Goal: Task Accomplishment & Management: Manage account settings

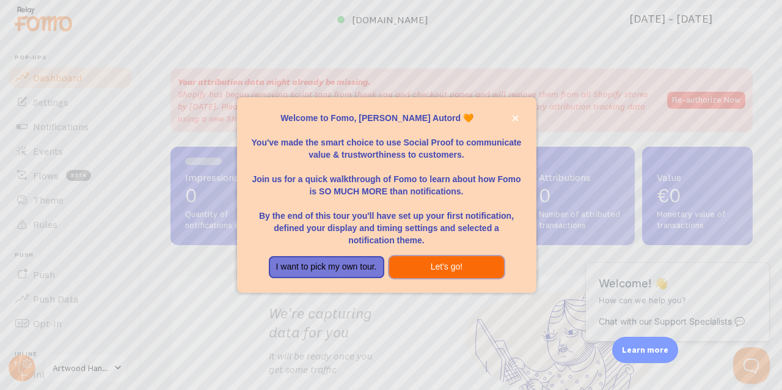
click at [443, 267] on button "Let's go!" at bounding box center [446, 267] width 115 height 22
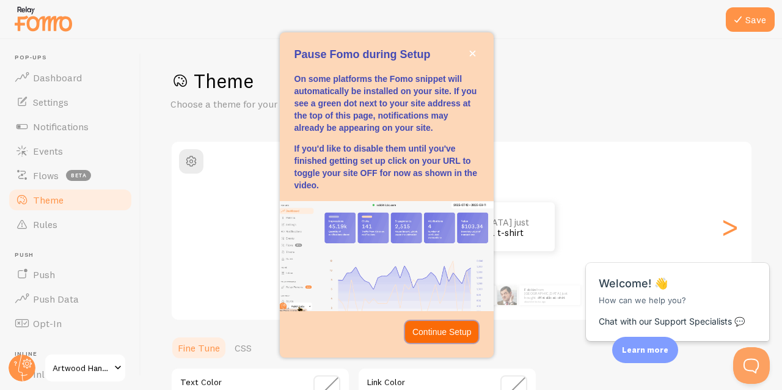
click at [451, 332] on p "Continue Setup" at bounding box center [441, 332] width 59 height 12
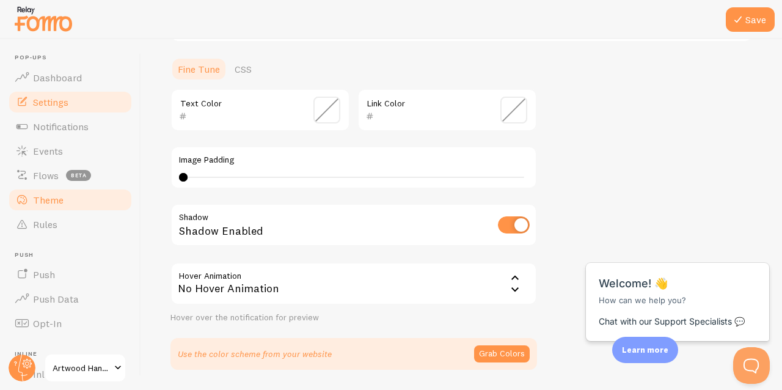
click at [64, 104] on span "Settings" at bounding box center [50, 102] width 35 height 12
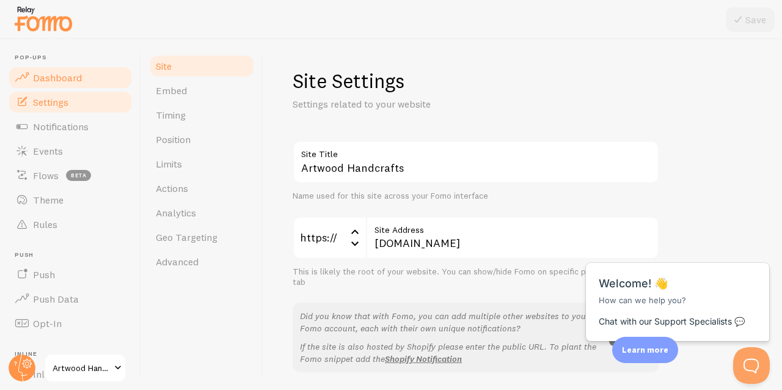
click at [64, 86] on link "Dashboard" at bounding box center [70, 77] width 126 height 24
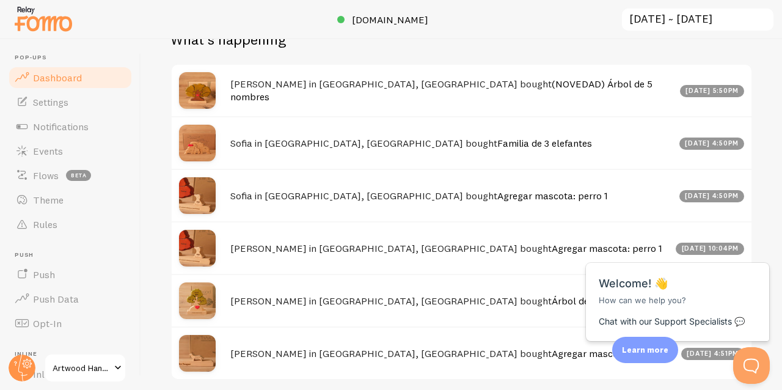
scroll to position [513, 0]
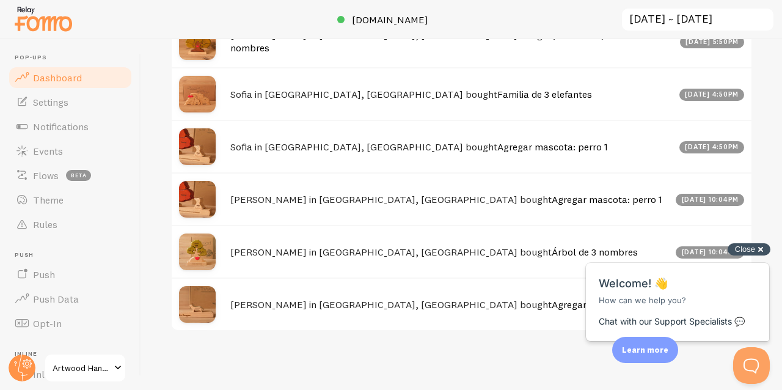
click at [741, 252] on span "Close" at bounding box center [745, 248] width 20 height 9
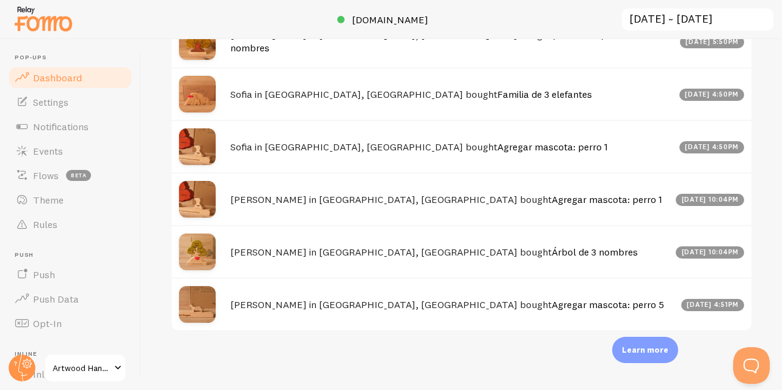
scroll to position [549, 0]
click at [652, 354] on p "Learn more" at bounding box center [645, 350] width 46 height 12
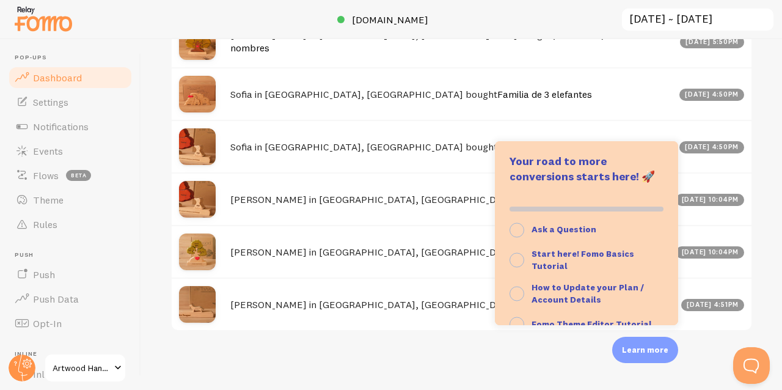
click at [760, 124] on div "Impressions 0 Quantity of notifications shown Clicks 0 Traffic from clicks on n…" at bounding box center [461, 214] width 641 height 351
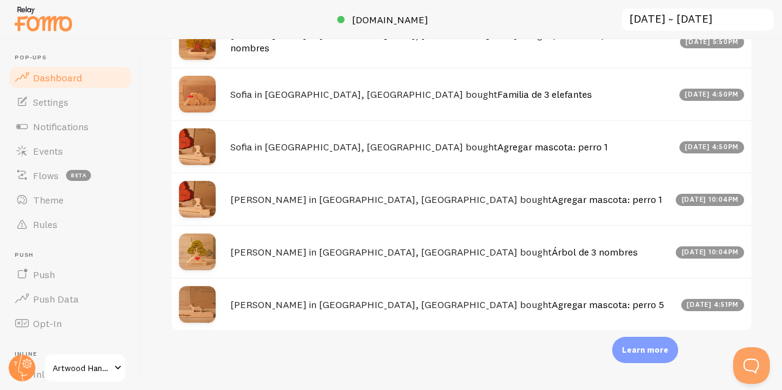
scroll to position [594, 0]
click at [73, 128] on span "Notifications" at bounding box center [61, 126] width 56 height 12
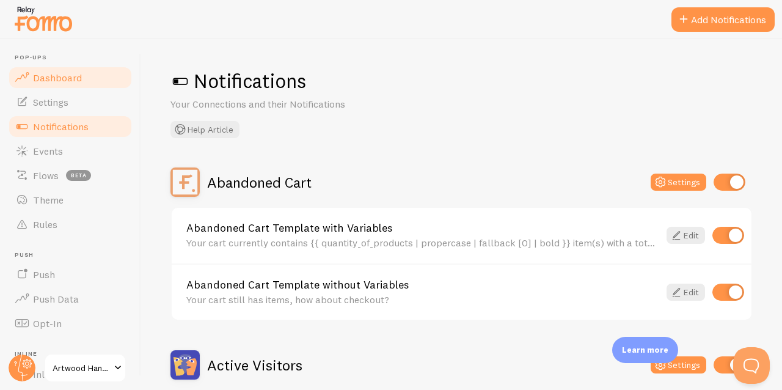
click at [57, 82] on span "Dashboard" at bounding box center [57, 77] width 49 height 12
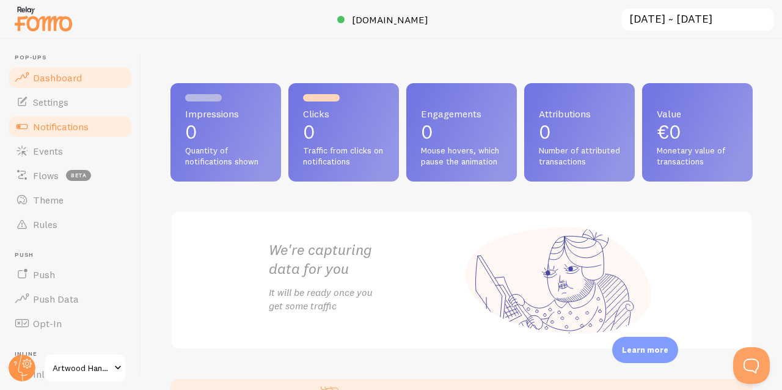
click at [48, 122] on span "Notifications" at bounding box center [61, 126] width 56 height 12
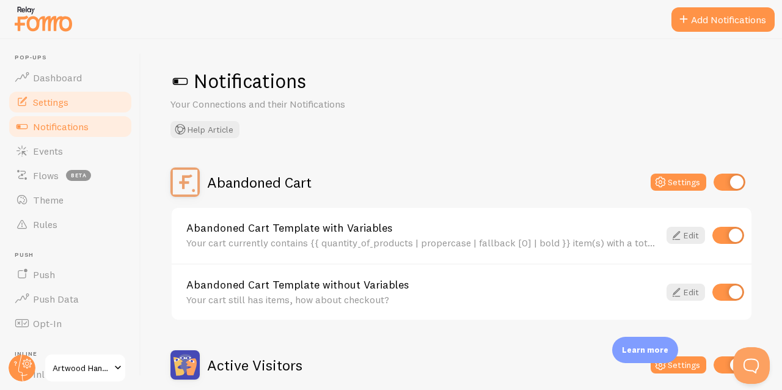
click at [57, 103] on span "Settings" at bounding box center [50, 102] width 35 height 12
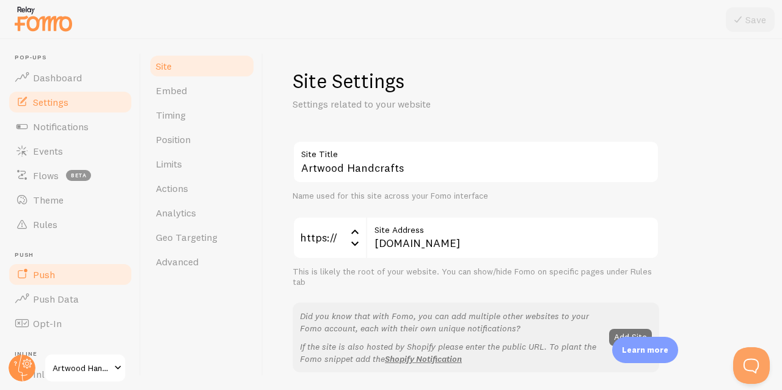
click at [49, 269] on span "Push" at bounding box center [44, 274] width 22 height 12
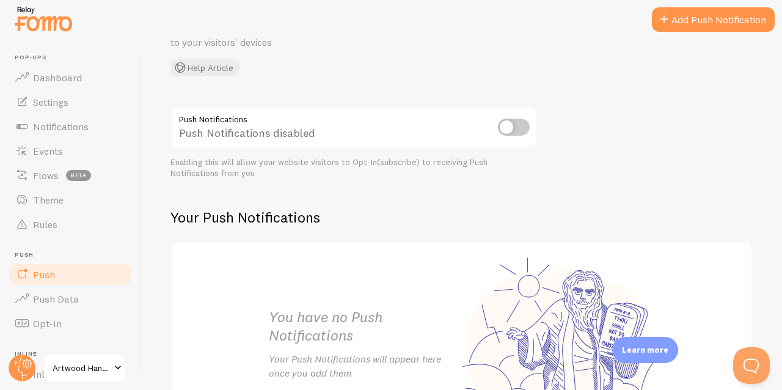
scroll to position [185, 0]
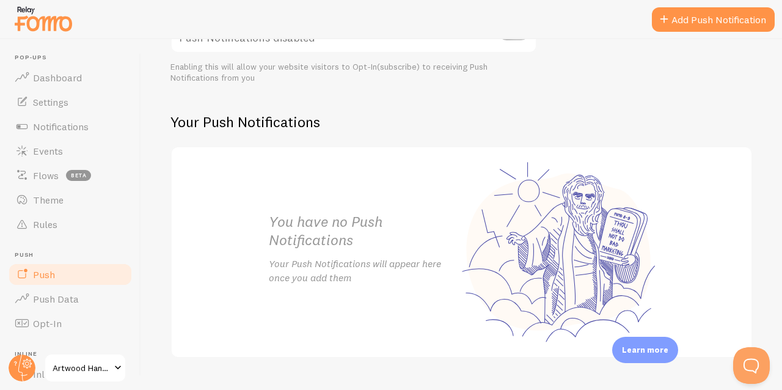
click at [64, 285] on link "Push" at bounding box center [70, 274] width 126 height 24
click at [64, 295] on span "Push Data" at bounding box center [56, 299] width 46 height 12
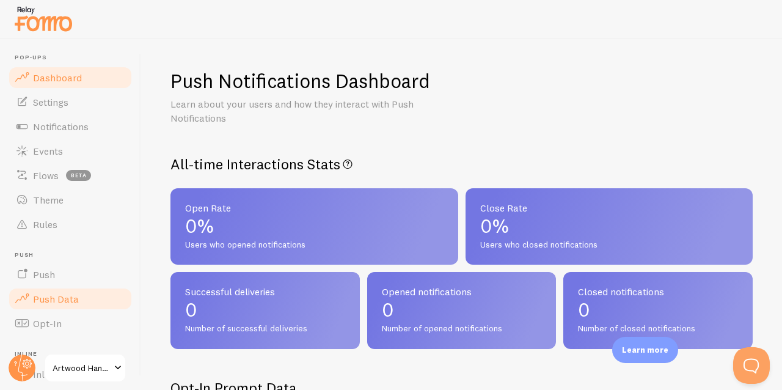
click at [68, 87] on link "Dashboard" at bounding box center [70, 77] width 126 height 24
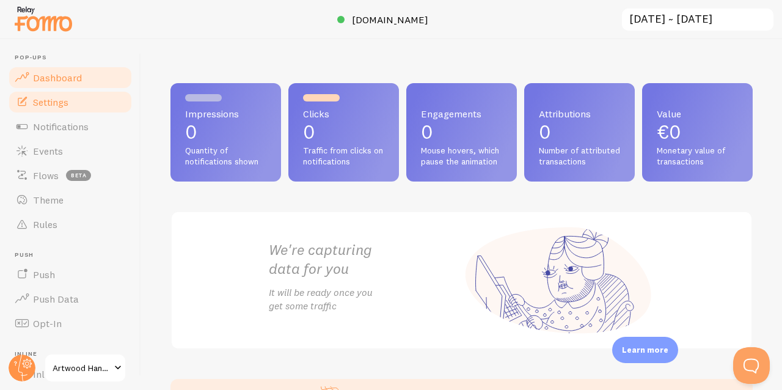
click at [57, 97] on span "Settings" at bounding box center [50, 102] width 35 height 12
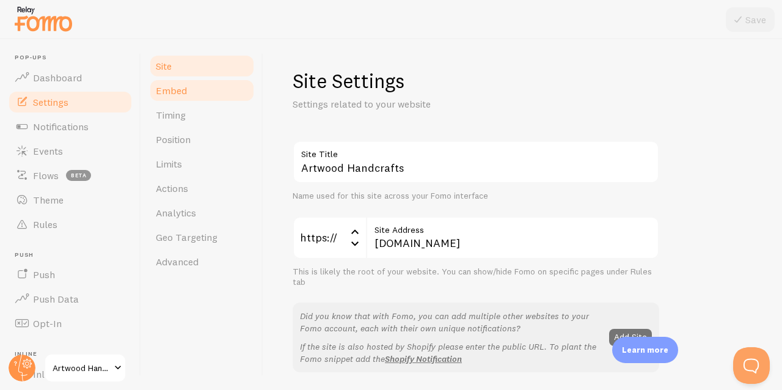
click at [190, 101] on link "Embed" at bounding box center [201, 90] width 107 height 24
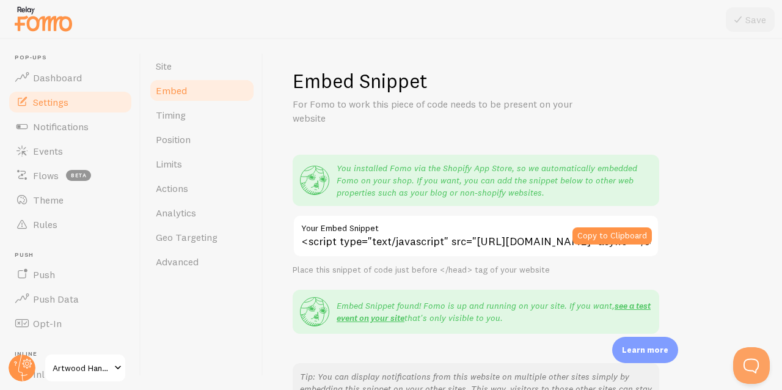
click at [185, 93] on span "Embed" at bounding box center [171, 90] width 31 height 12
click at [192, 124] on link "Timing" at bounding box center [201, 115] width 107 height 24
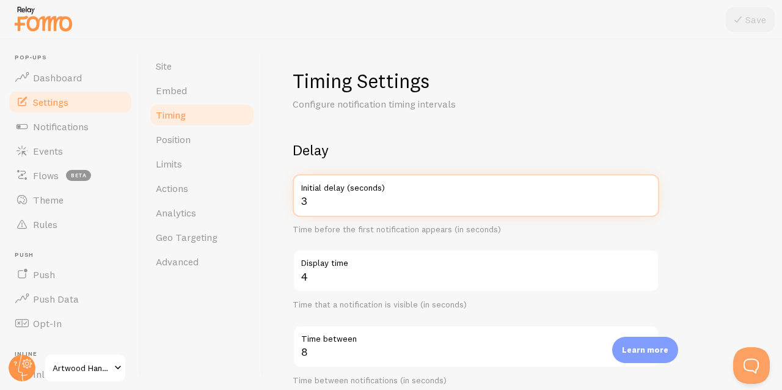
click at [363, 200] on input "3" at bounding box center [476, 195] width 367 height 43
click at [645, 205] on input "2" at bounding box center [476, 195] width 367 height 43
type input "1"
click at [645, 205] on input "1" at bounding box center [476, 195] width 367 height 43
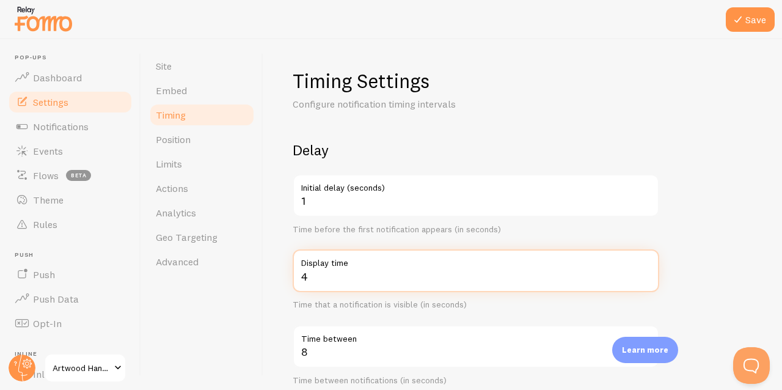
type input "3"
click at [643, 276] on input "3" at bounding box center [476, 270] width 367 height 43
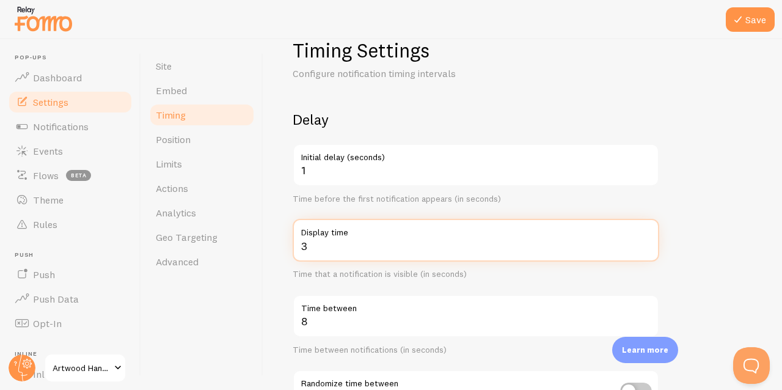
scroll to position [54, 0]
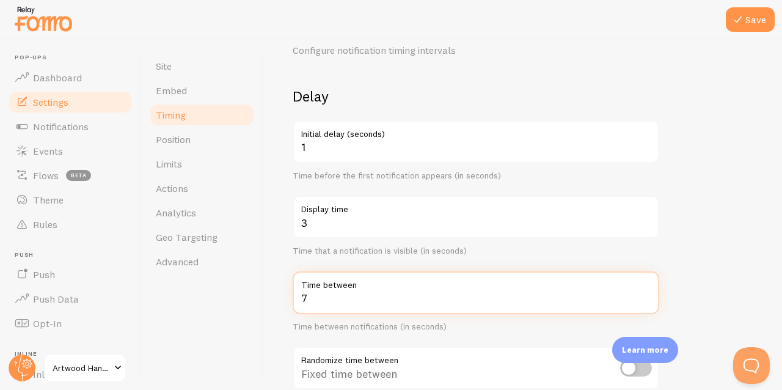
click at [643, 300] on input "7" at bounding box center [476, 292] width 367 height 43
click at [643, 300] on input "6" at bounding box center [476, 292] width 367 height 43
click at [643, 300] on input "5" at bounding box center [476, 292] width 367 height 43
click at [643, 300] on input "4" at bounding box center [476, 292] width 367 height 43
type input "3"
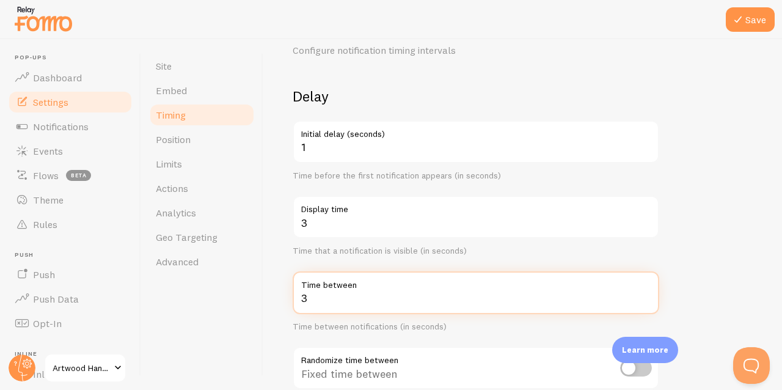
click at [643, 300] on input "3" at bounding box center [476, 292] width 367 height 43
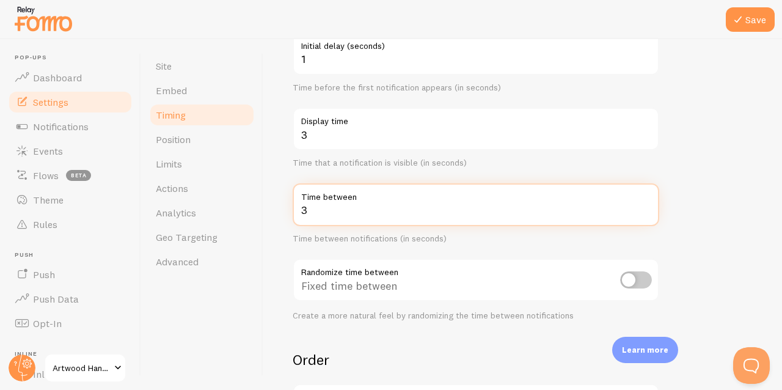
scroll to position [329, 0]
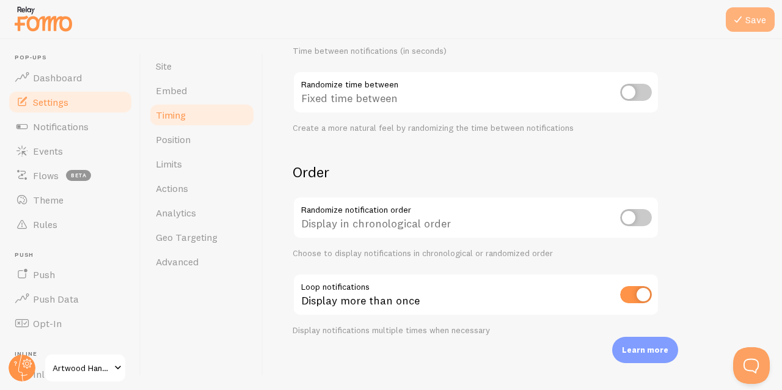
click at [759, 12] on button "Save" at bounding box center [750, 19] width 49 height 24
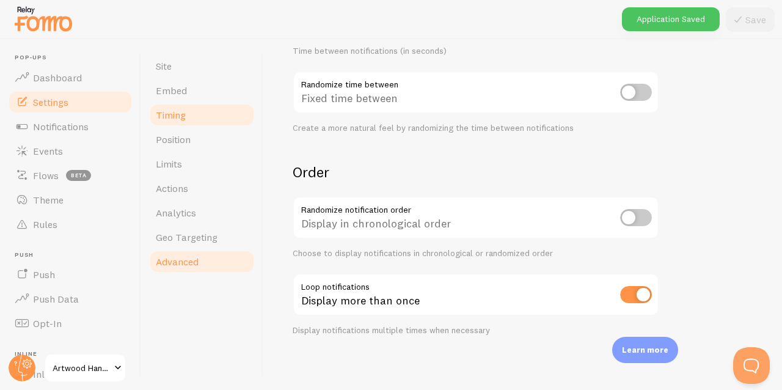
click at [214, 260] on link "Advanced" at bounding box center [201, 261] width 107 height 24
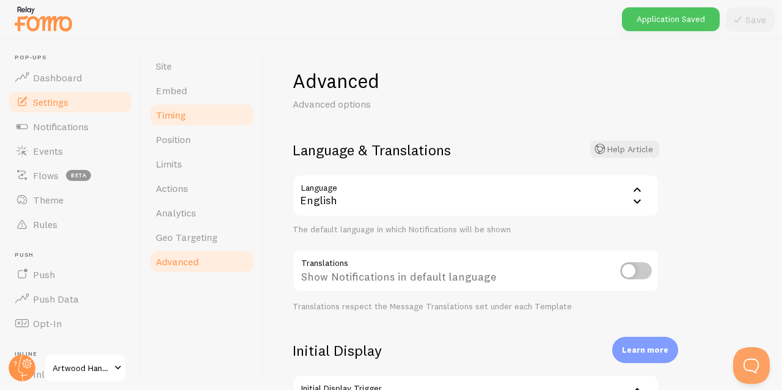
click at [186, 125] on link "Timing" at bounding box center [201, 115] width 107 height 24
click at [190, 140] on span "Position" at bounding box center [173, 139] width 35 height 12
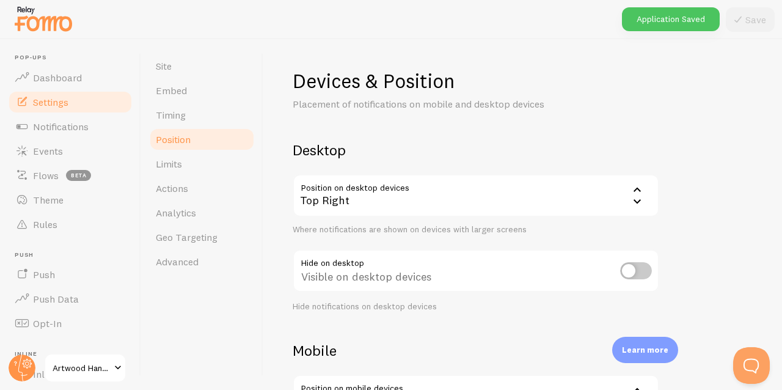
click at [492, 199] on div "Top Right" at bounding box center [476, 195] width 367 height 43
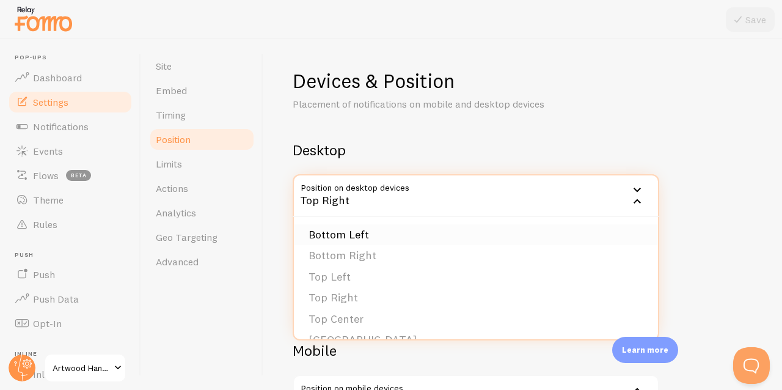
click at [373, 236] on li "Bottom Left" at bounding box center [476, 234] width 364 height 21
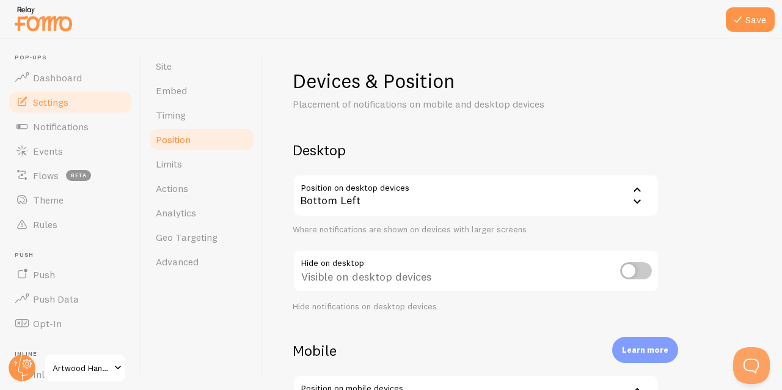
scroll to position [81, 0]
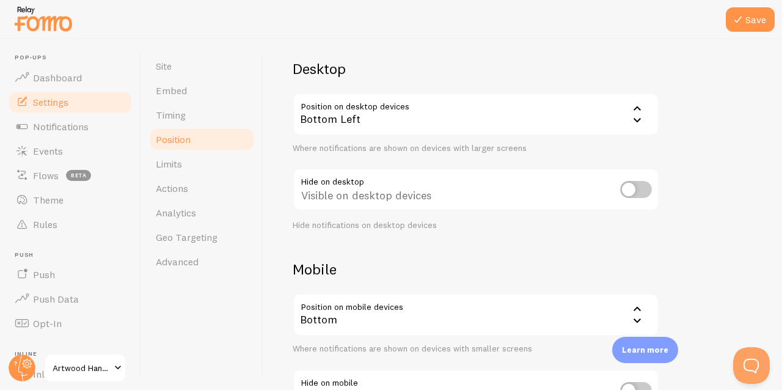
click at [629, 191] on input "checkbox" at bounding box center [636, 189] width 32 height 17
checkbox input "true"
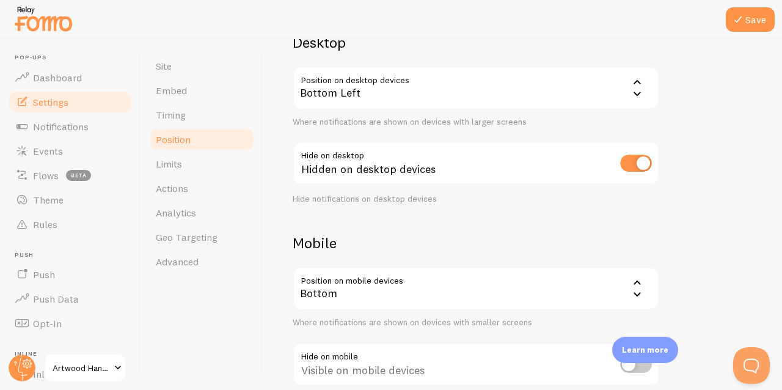
scroll to position [125, 0]
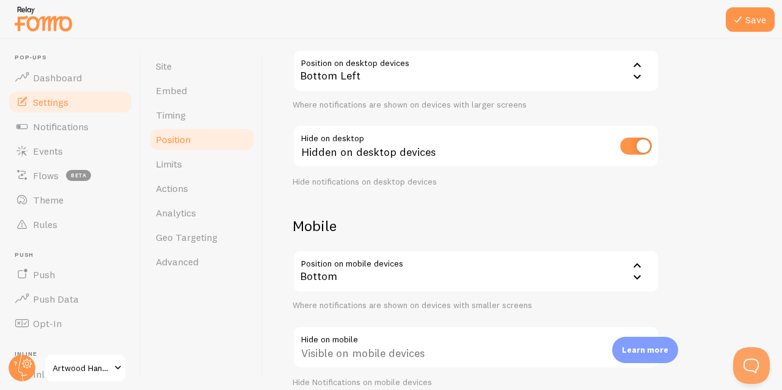
click at [403, 276] on div "Bottom" at bounding box center [476, 271] width 367 height 43
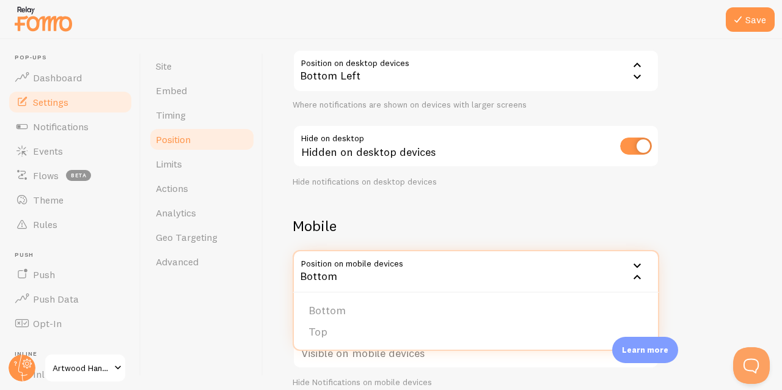
click at [381, 221] on h2 "Mobile" at bounding box center [476, 225] width 367 height 19
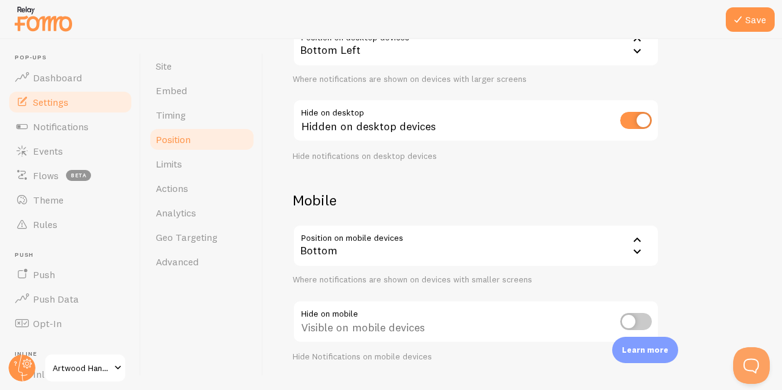
scroll to position [167, 0]
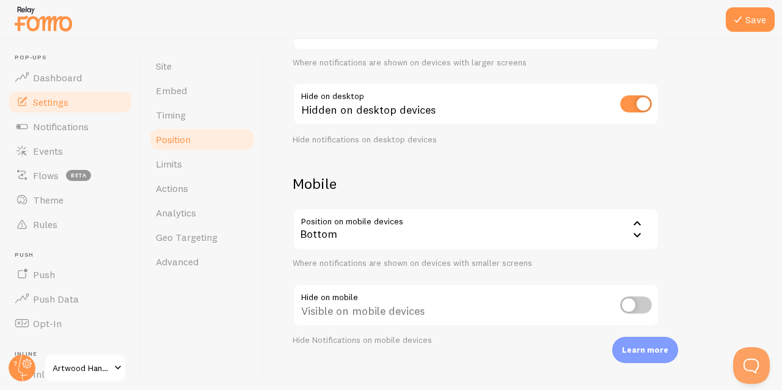
click at [631, 300] on input "checkbox" at bounding box center [636, 304] width 32 height 17
checkbox input "true"
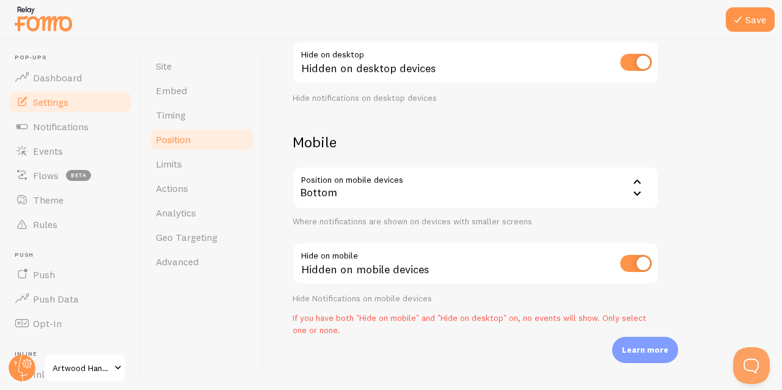
scroll to position [208, 0]
click at [750, 17] on button "Save" at bounding box center [750, 19] width 49 height 24
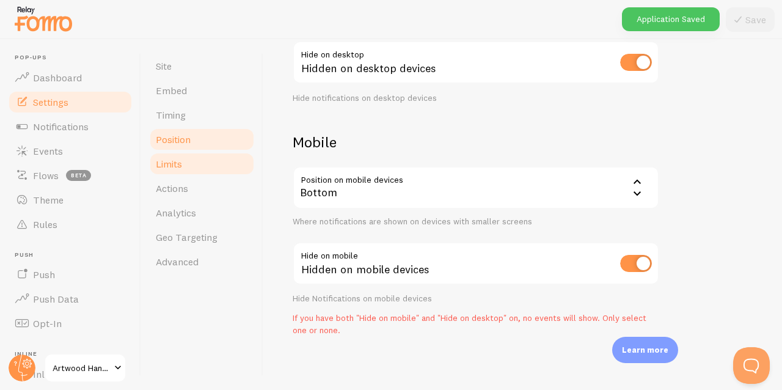
click at [189, 166] on link "Limits" at bounding box center [201, 164] width 107 height 24
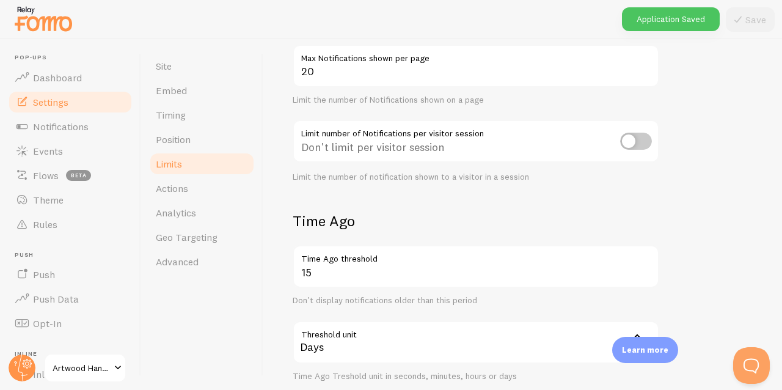
scroll to position [140, 0]
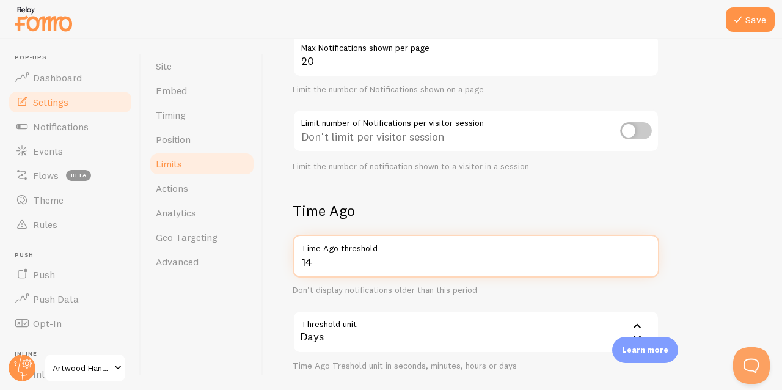
click at [643, 262] on input "14" at bounding box center [476, 256] width 367 height 43
click at [643, 262] on input "13" at bounding box center [476, 256] width 367 height 43
click at [643, 262] on input "12" at bounding box center [476, 256] width 367 height 43
click at [643, 262] on input "11" at bounding box center [476, 256] width 367 height 43
click at [643, 262] on input "10" at bounding box center [476, 256] width 367 height 43
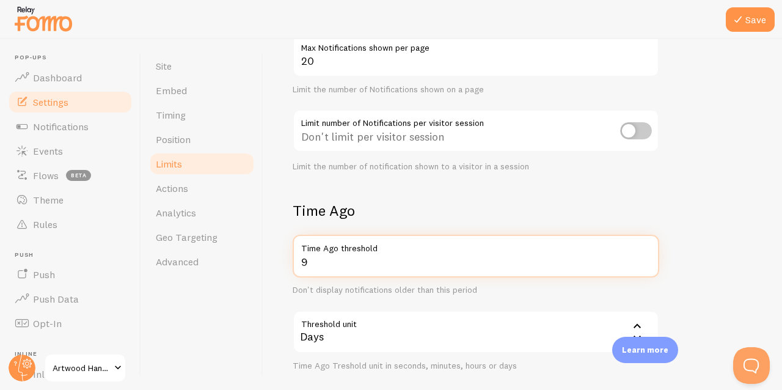
click at [643, 262] on input "9" at bounding box center [476, 256] width 367 height 43
click at [643, 257] on input "10" at bounding box center [476, 256] width 367 height 43
click at [643, 257] on input "11" at bounding box center [476, 256] width 367 height 43
click at [643, 257] on input "12" at bounding box center [476, 256] width 367 height 43
click at [643, 257] on input "13" at bounding box center [476, 256] width 367 height 43
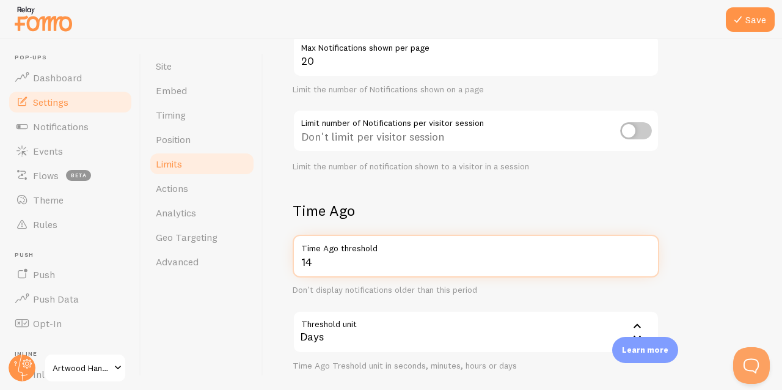
click at [643, 257] on input "14" at bounding box center [476, 256] width 367 height 43
type input "15"
click at [643, 257] on input "15" at bounding box center [476, 256] width 367 height 43
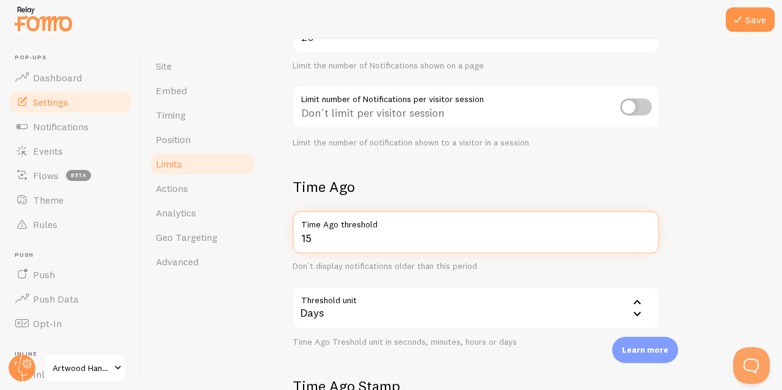
scroll to position [166, 0]
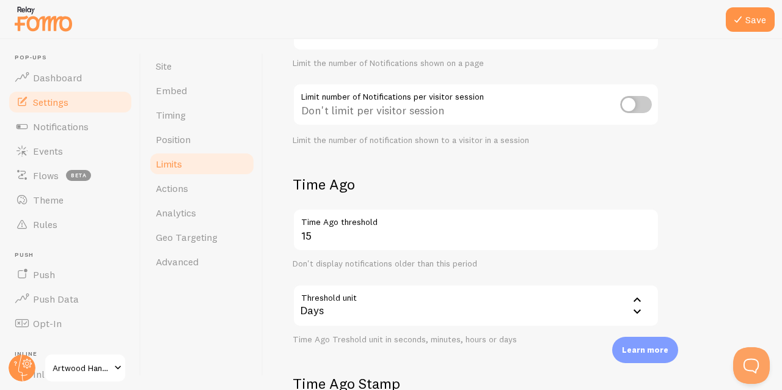
click at [548, 306] on div "Days" at bounding box center [476, 305] width 367 height 43
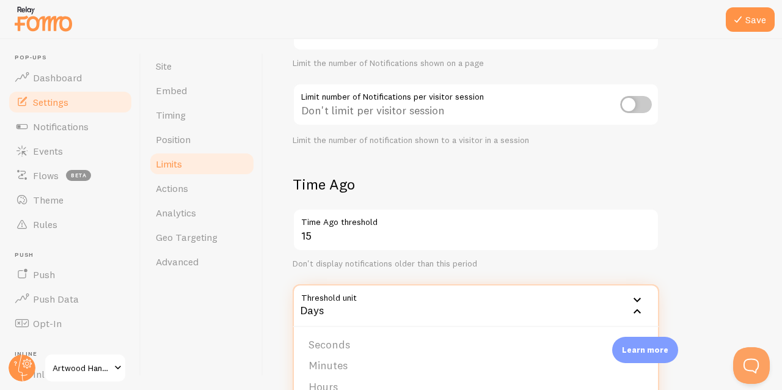
click at [583, 268] on div "15 Time Ago threshold Don't display notifications older than this period Thresh…" at bounding box center [476, 276] width 367 height 136
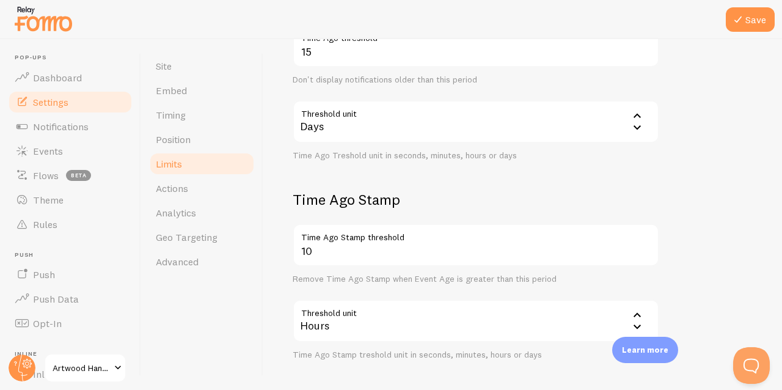
scroll to position [397, 0]
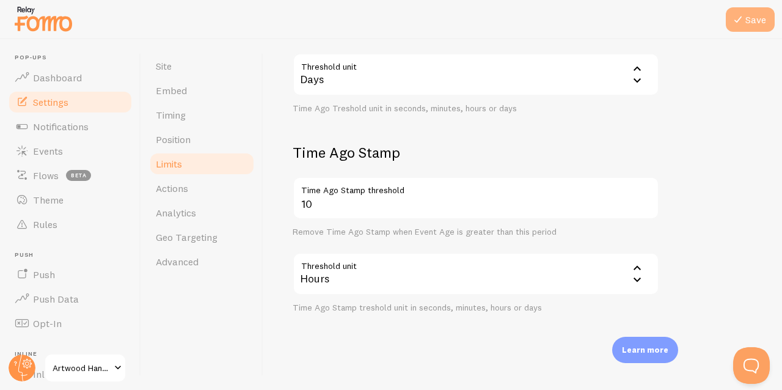
click at [759, 20] on button "Save" at bounding box center [750, 19] width 49 height 24
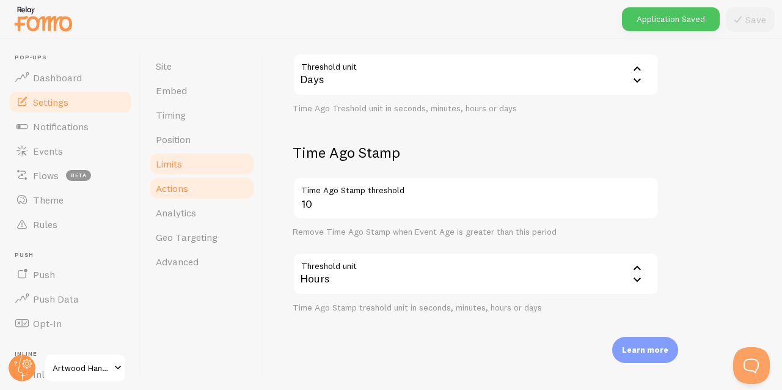
click at [206, 197] on link "Actions" at bounding box center [201, 188] width 107 height 24
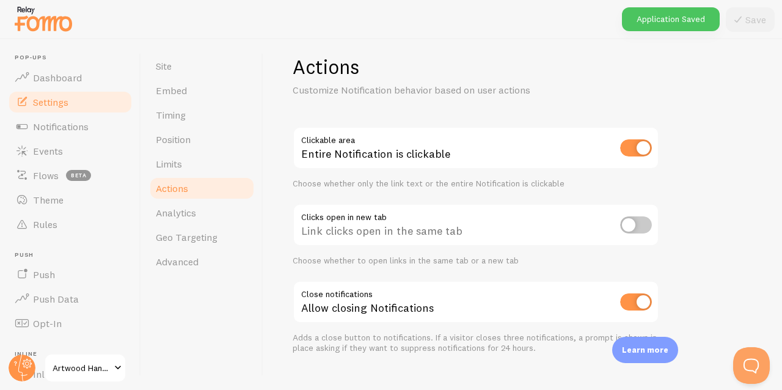
scroll to position [16, 0]
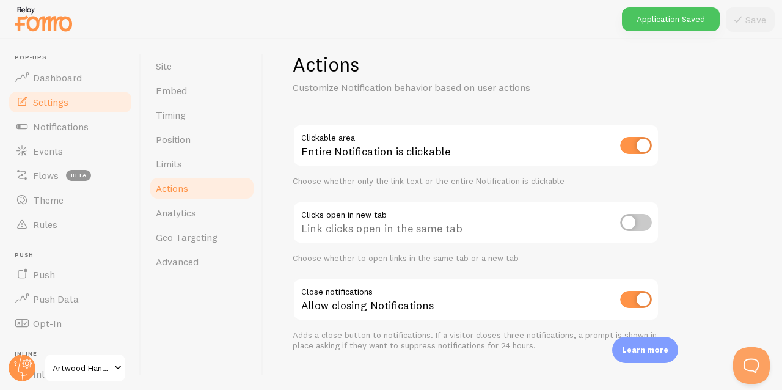
drag, startPoint x: 636, startPoint y: 296, endPoint x: 598, endPoint y: 290, distance: 38.4
click at [637, 296] on input "checkbox" at bounding box center [636, 299] width 32 height 17
checkbox input "false"
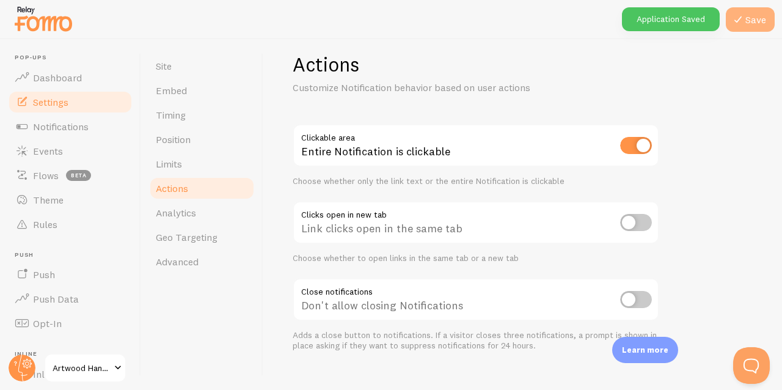
click at [747, 26] on button "Save" at bounding box center [750, 19] width 49 height 24
click at [192, 68] on link "Site" at bounding box center [201, 66] width 107 height 24
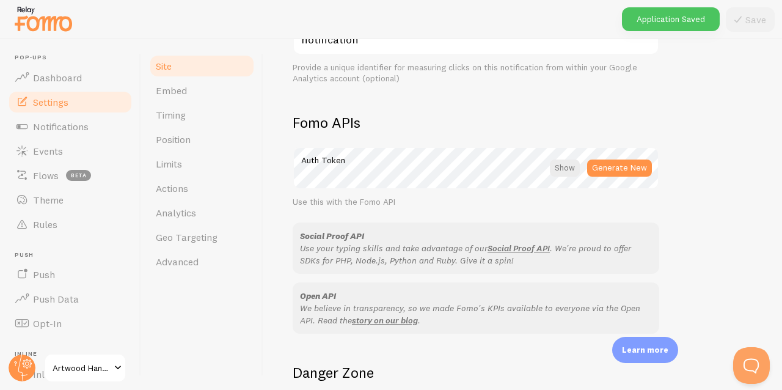
scroll to position [751, 0]
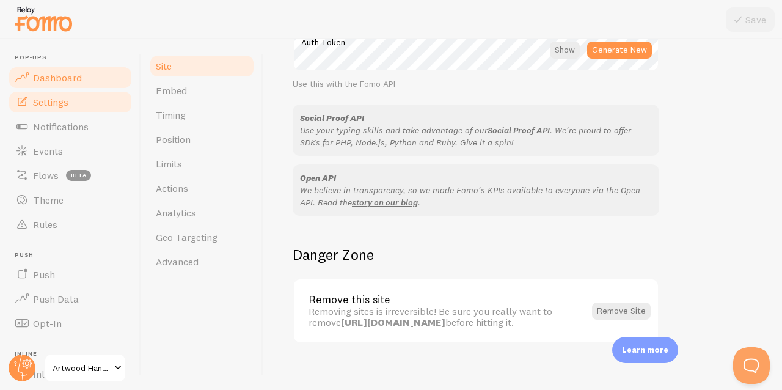
click at [65, 75] on span "Dashboard" at bounding box center [57, 77] width 49 height 12
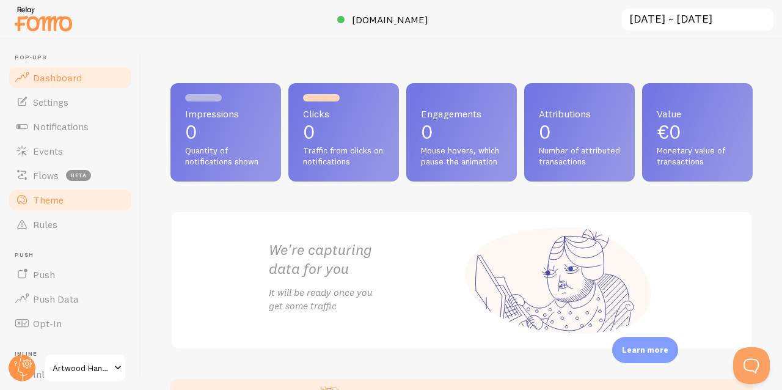
click at [54, 208] on link "Theme" at bounding box center [70, 200] width 126 height 24
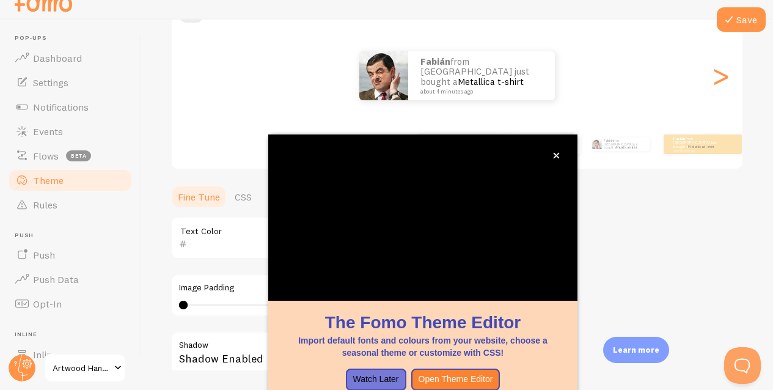
scroll to position [132, 0]
click at [556, 156] on icon "close," at bounding box center [556, 156] width 6 height 6
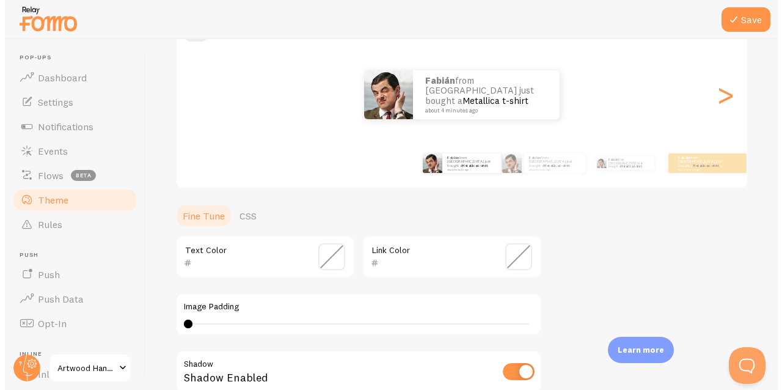
scroll to position [0, 0]
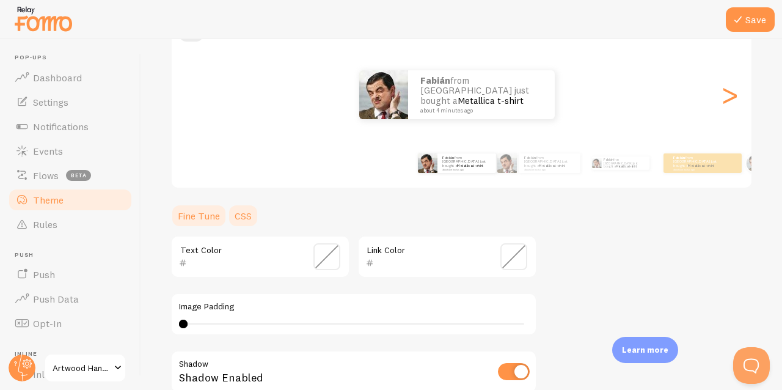
click at [252, 211] on link "CSS" at bounding box center [243, 215] width 32 height 24
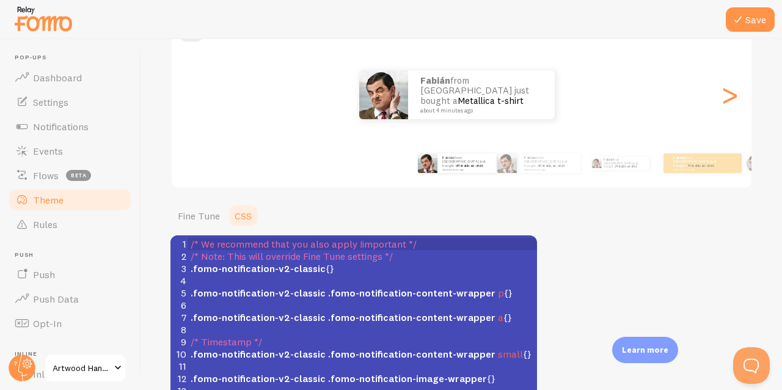
scroll to position [214, 0]
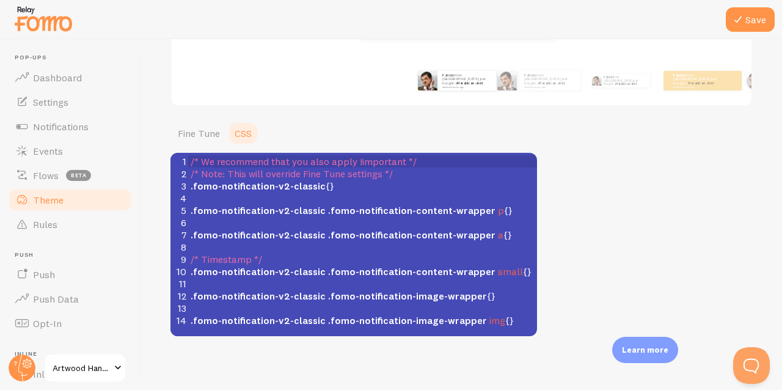
click at [233, 249] on pre "​" at bounding box center [367, 247] width 358 height 12
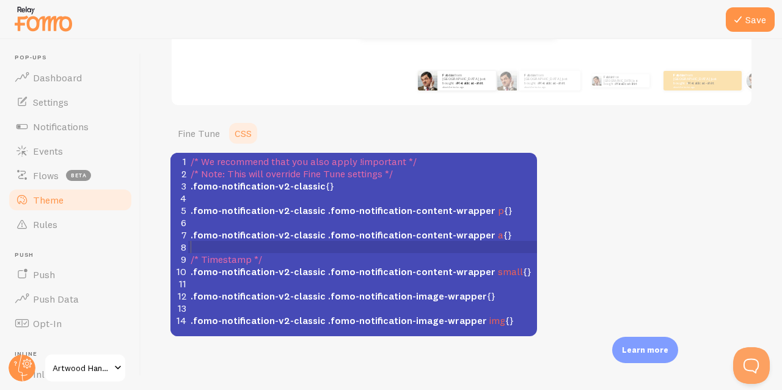
click at [260, 274] on span ".fomo-notification-v2-classic" at bounding box center [258, 271] width 135 height 12
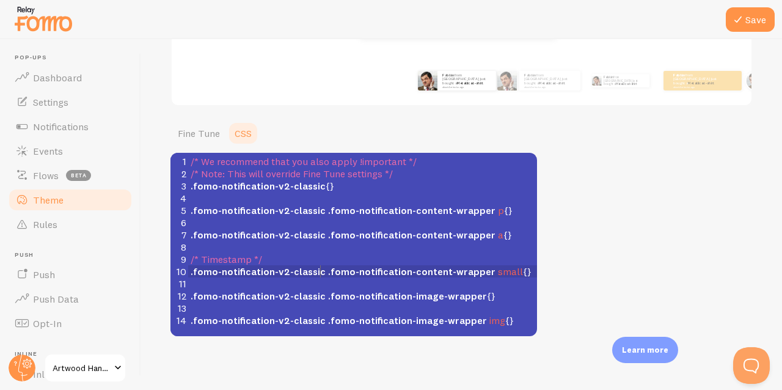
click at [328, 272] on span ".fomo-notification-content-wrapper" at bounding box center [411, 271] width 167 height 12
click at [202, 137] on link "Fine Tune" at bounding box center [198, 133] width 57 height 24
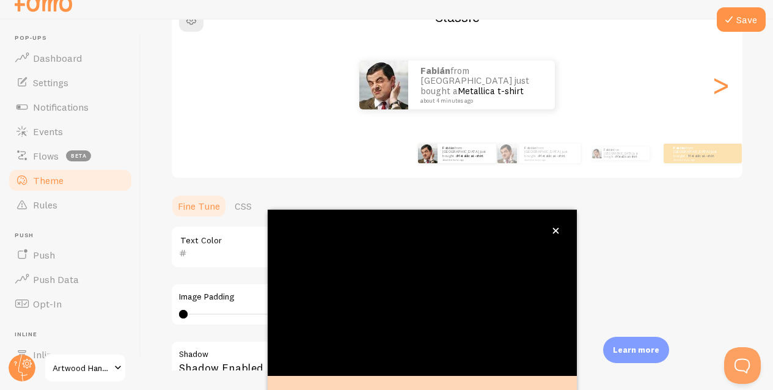
scroll to position [132, 0]
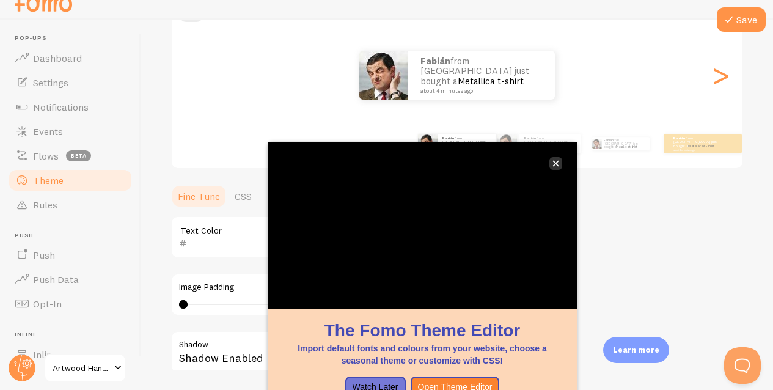
click at [555, 167] on button "close," at bounding box center [555, 163] width 13 height 13
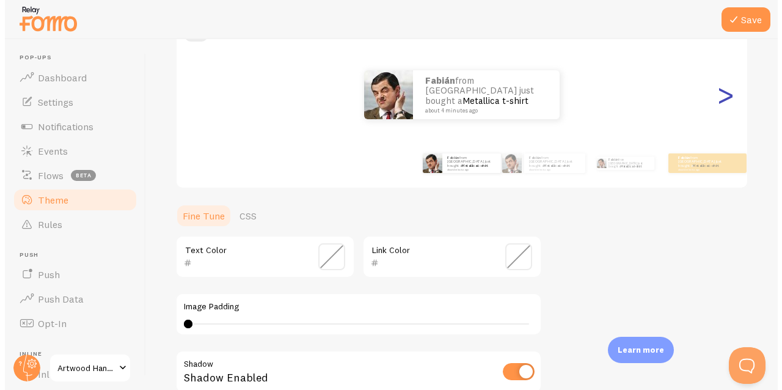
scroll to position [0, 0]
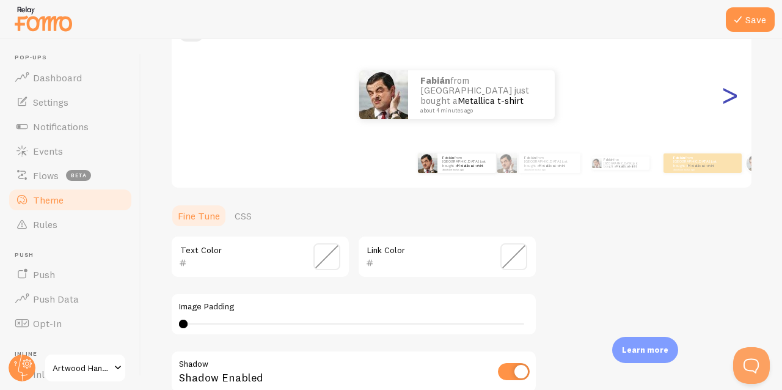
click at [722, 95] on div ">" at bounding box center [729, 95] width 15 height 88
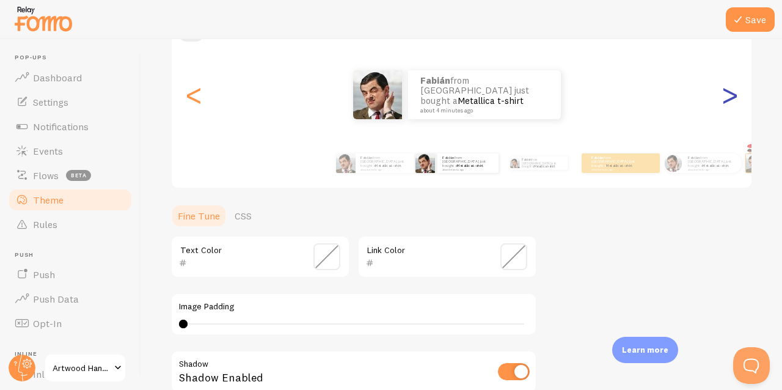
click at [722, 95] on div ">" at bounding box center [729, 95] width 15 height 88
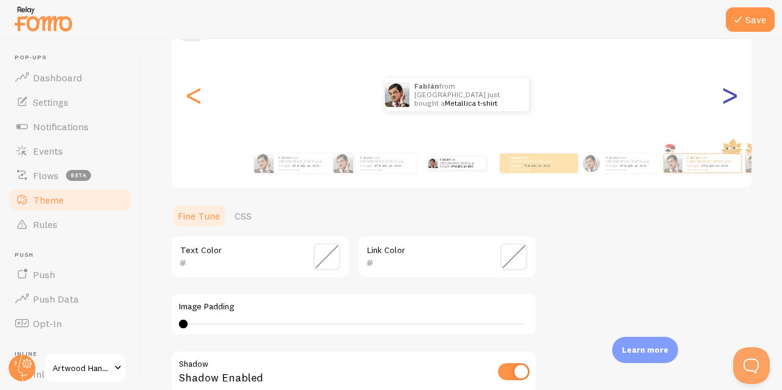
click at [722, 95] on div ">" at bounding box center [729, 95] width 15 height 88
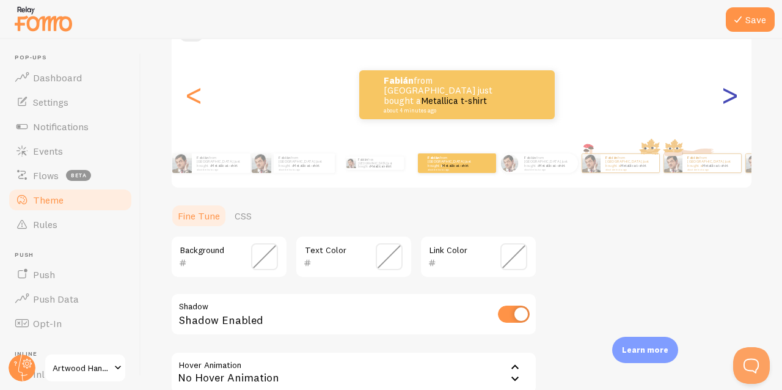
click at [722, 95] on div ">" at bounding box center [729, 95] width 15 height 88
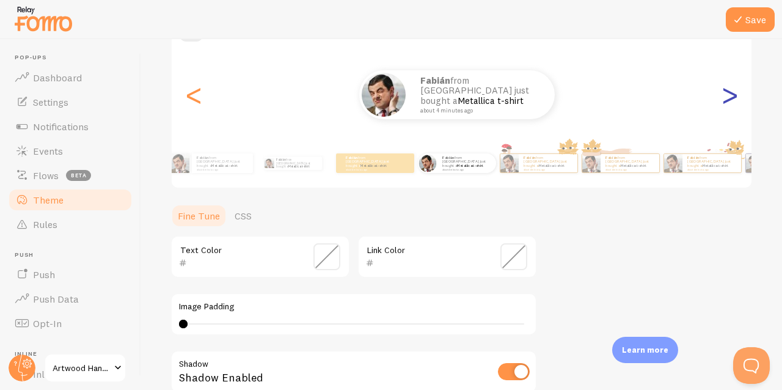
click at [722, 95] on div ">" at bounding box center [729, 95] width 15 height 88
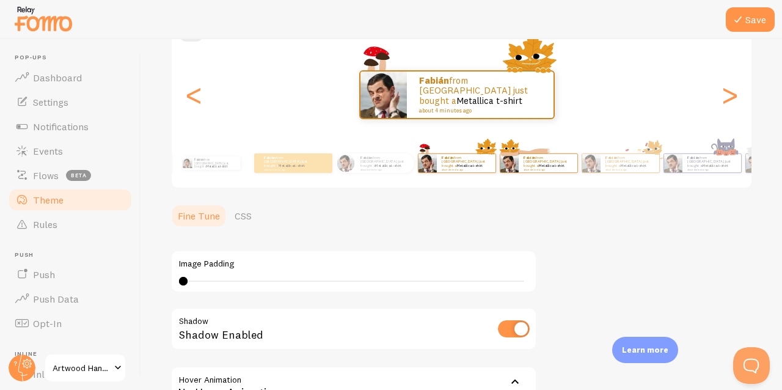
click at [549, 159] on p "Fabián from [GEOGRAPHIC_DATA] just bought a Metallica t-shirt about 4 minutes a…" at bounding box center [548, 162] width 49 height 15
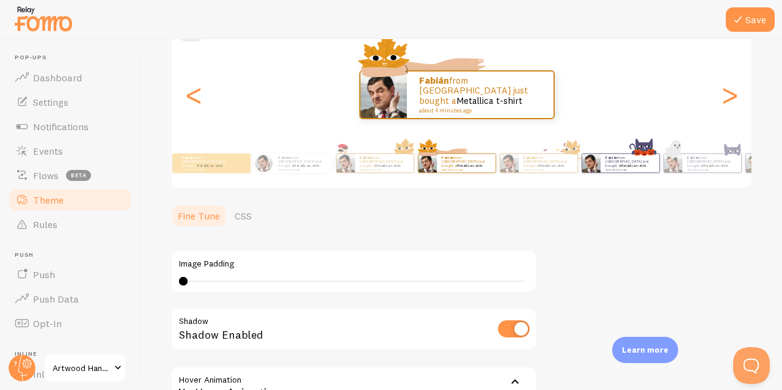
click at [621, 163] on link "Metallica t-shirt" at bounding box center [634, 165] width 26 height 5
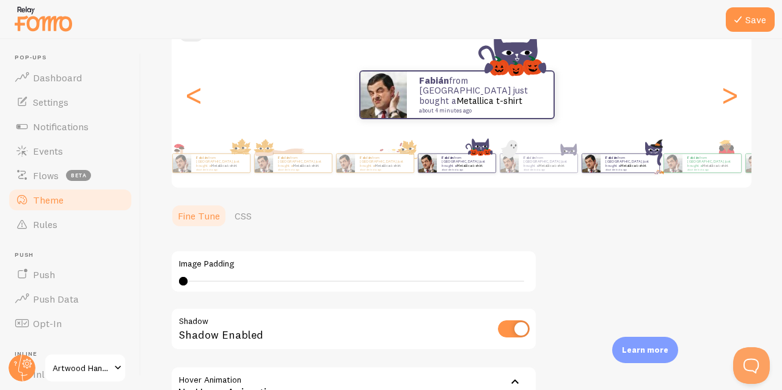
click at [630, 172] on div "Fabián from [GEOGRAPHIC_DATA] just bought a Metallica t-shirt about 4 minutes a…" at bounding box center [621, 163] width 72 height 34
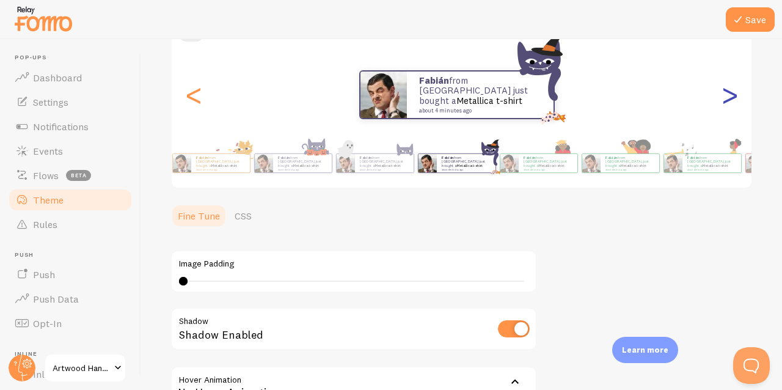
click at [722, 101] on div ">" at bounding box center [729, 95] width 15 height 88
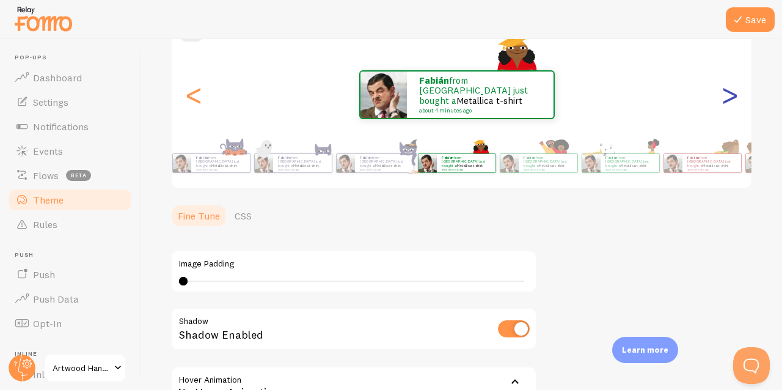
click at [722, 101] on div ">" at bounding box center [729, 95] width 15 height 88
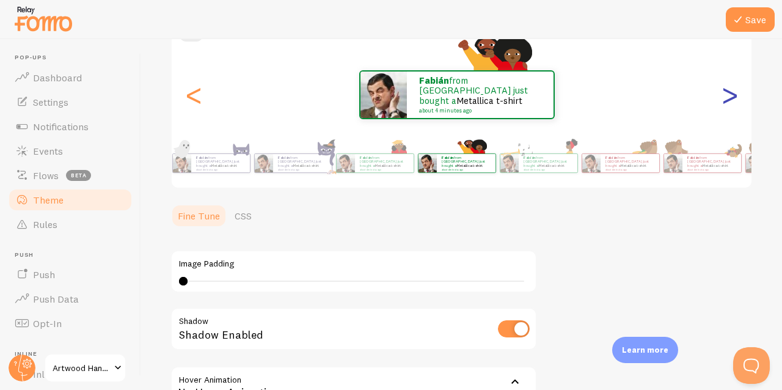
click at [722, 101] on div ">" at bounding box center [729, 95] width 15 height 88
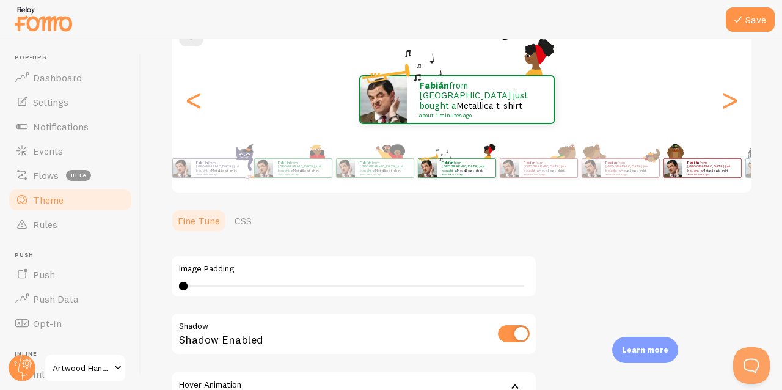
scroll to position [40, 0]
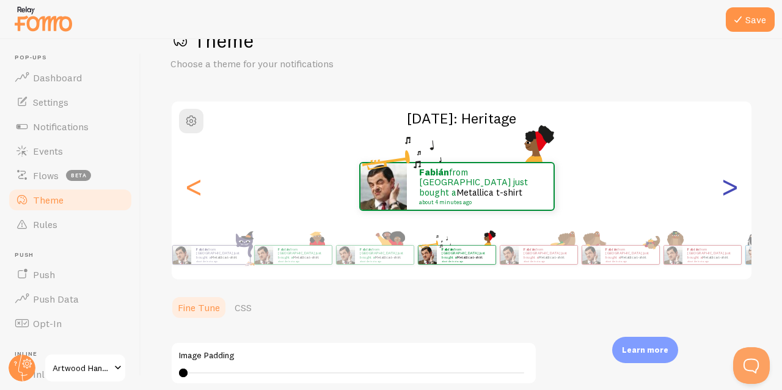
click at [726, 186] on div ">" at bounding box center [729, 186] width 15 height 88
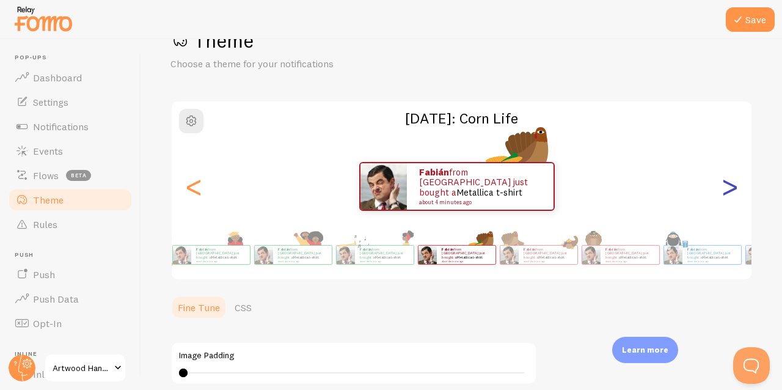
click at [726, 186] on div ">" at bounding box center [729, 186] width 15 height 88
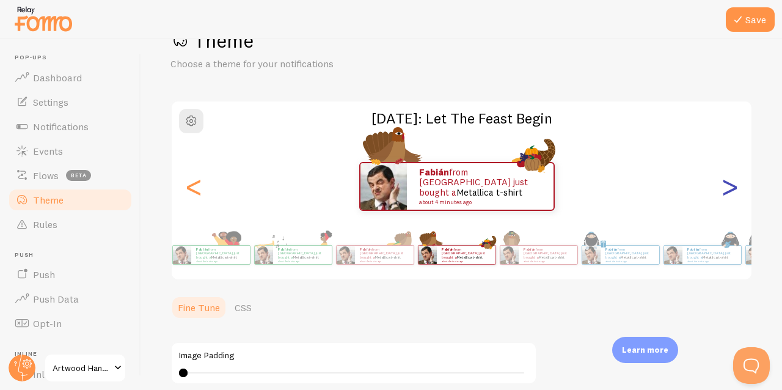
click at [726, 186] on div ">" at bounding box center [729, 186] width 15 height 88
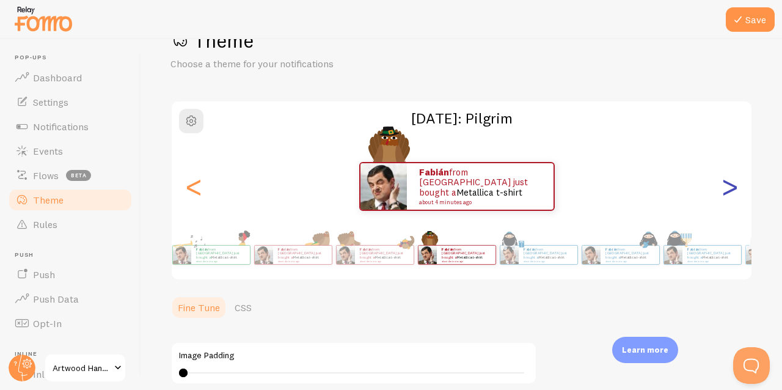
click at [726, 186] on div ">" at bounding box center [729, 186] width 15 height 88
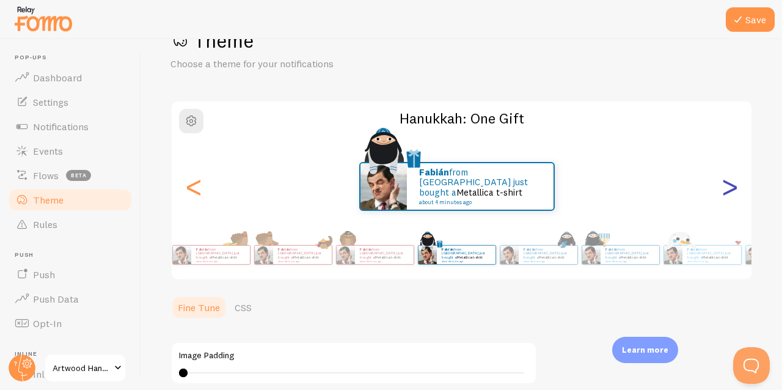
click at [726, 186] on div ">" at bounding box center [729, 186] width 15 height 88
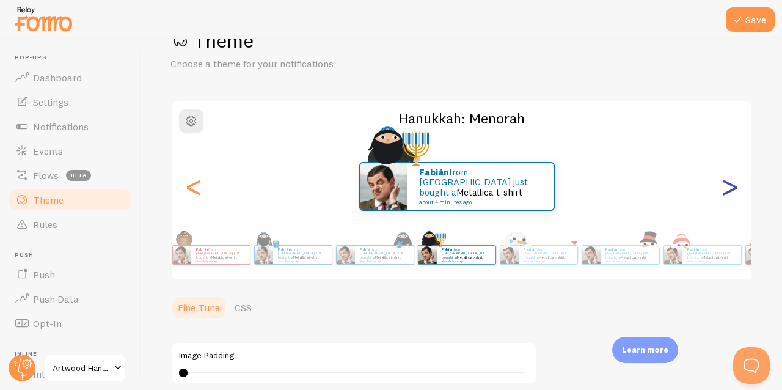
click at [726, 186] on div ">" at bounding box center [729, 186] width 15 height 88
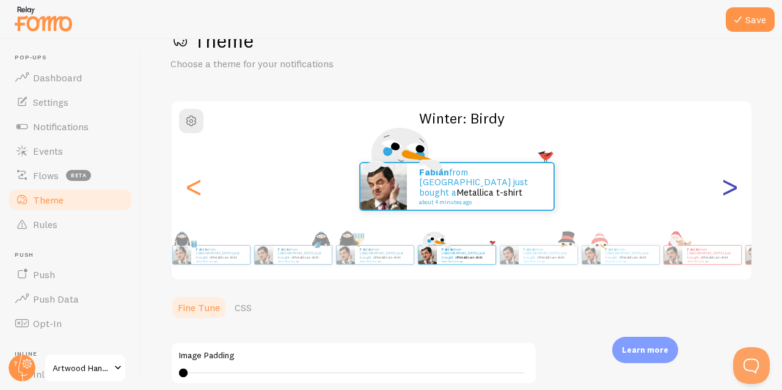
click at [726, 186] on div ">" at bounding box center [729, 186] width 15 height 88
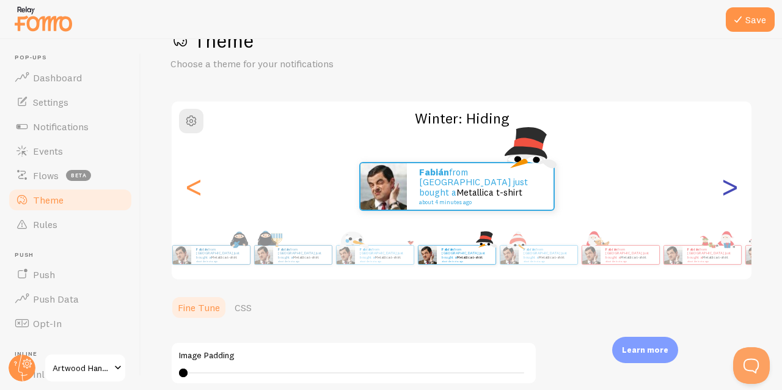
click at [726, 186] on div ">" at bounding box center [729, 186] width 15 height 88
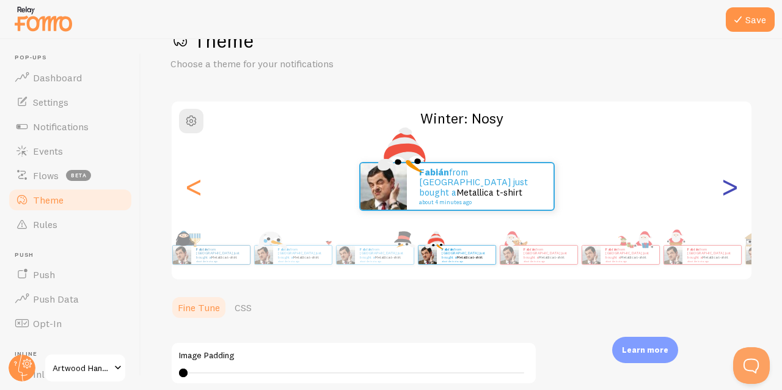
click at [726, 186] on div ">" at bounding box center [729, 186] width 15 height 88
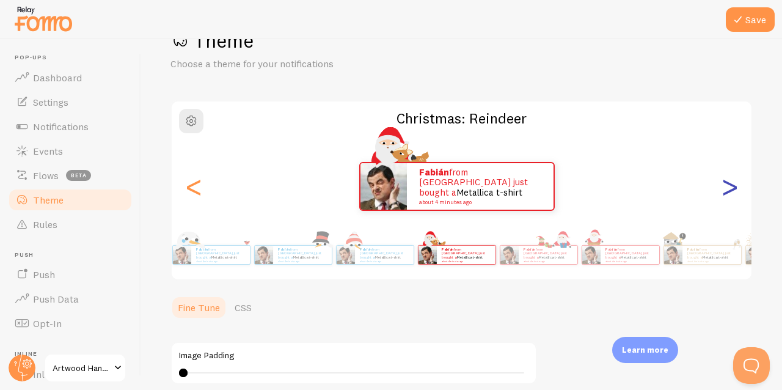
click at [726, 186] on div ">" at bounding box center [729, 186] width 15 height 88
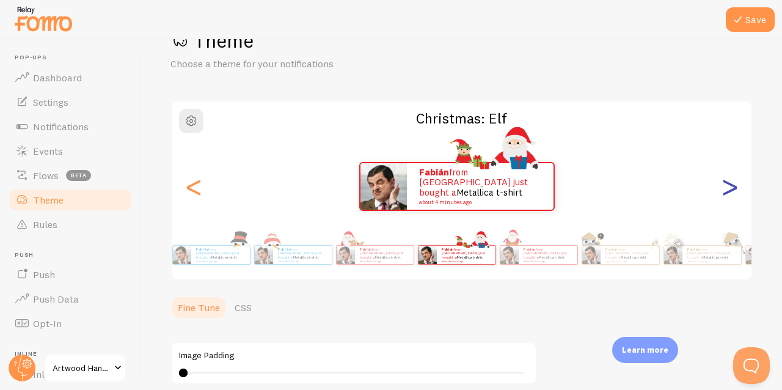
click at [726, 186] on div ">" at bounding box center [729, 186] width 15 height 88
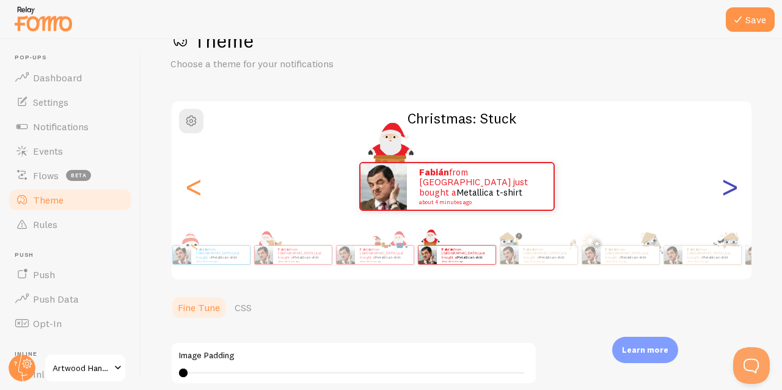
click at [726, 186] on div ">" at bounding box center [729, 186] width 15 height 88
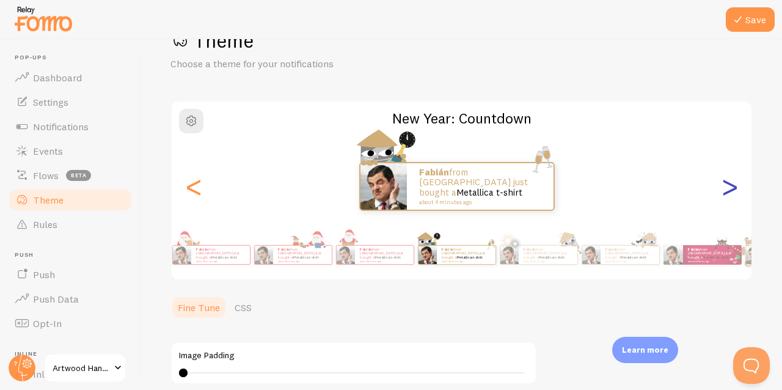
click at [726, 186] on div ">" at bounding box center [729, 186] width 15 height 88
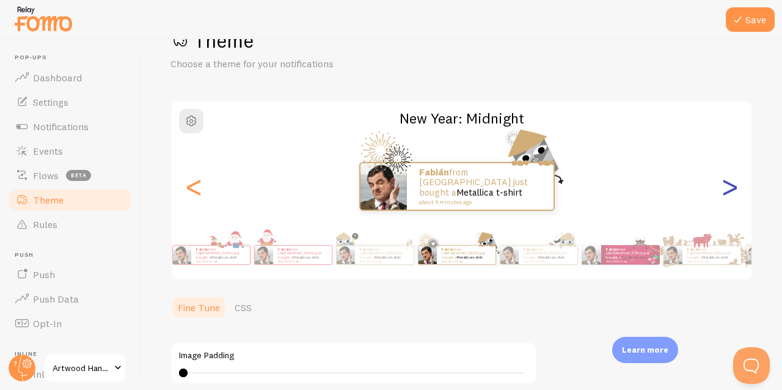
click at [726, 186] on div ">" at bounding box center [729, 186] width 15 height 88
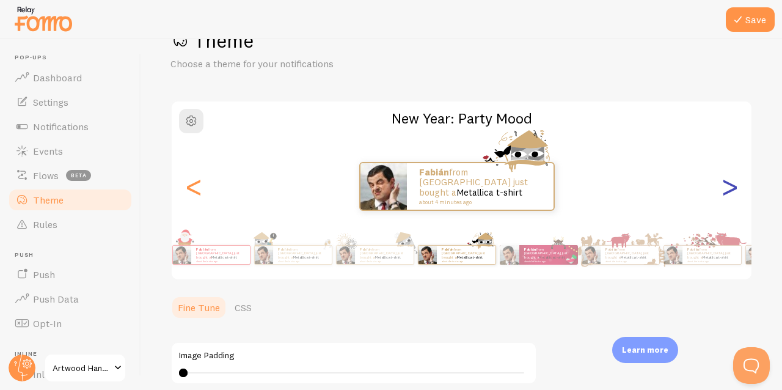
click at [726, 186] on div ">" at bounding box center [729, 186] width 15 height 88
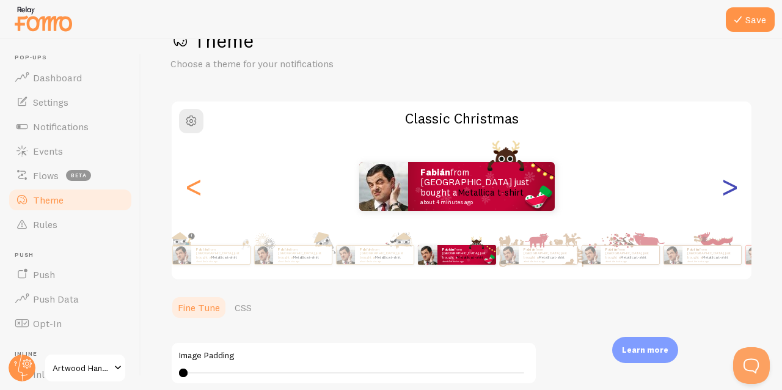
click at [726, 186] on div ">" at bounding box center [729, 186] width 15 height 88
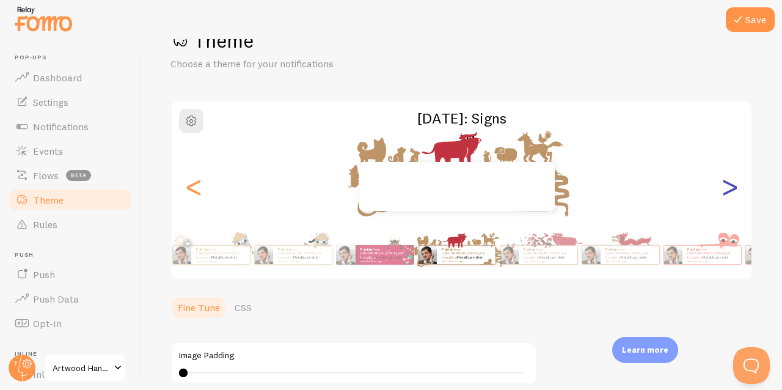
click at [726, 186] on div ">" at bounding box center [729, 186] width 15 height 88
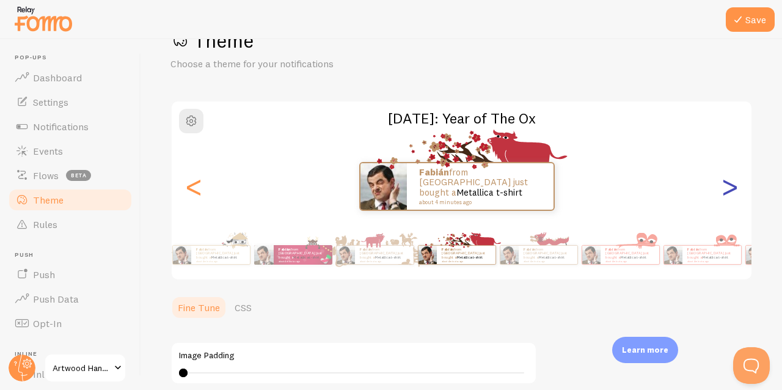
click at [726, 186] on div ">" at bounding box center [729, 186] width 15 height 88
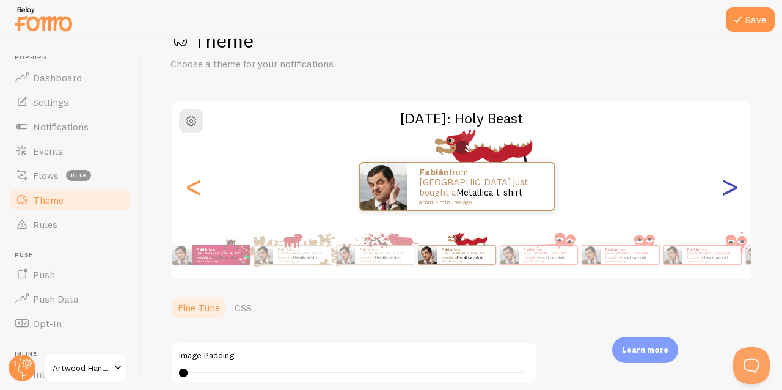
click at [726, 186] on div ">" at bounding box center [729, 186] width 15 height 88
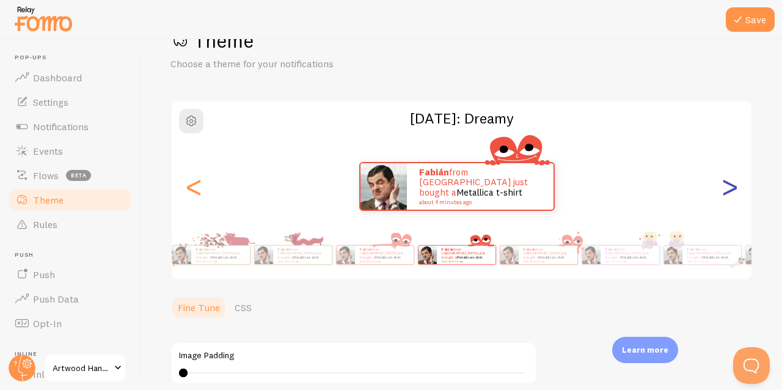
click at [726, 186] on div ">" at bounding box center [729, 186] width 15 height 88
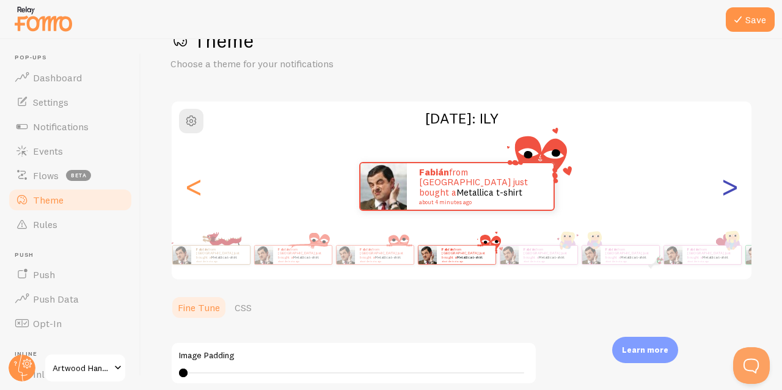
click at [726, 186] on div ">" at bounding box center [729, 186] width 15 height 88
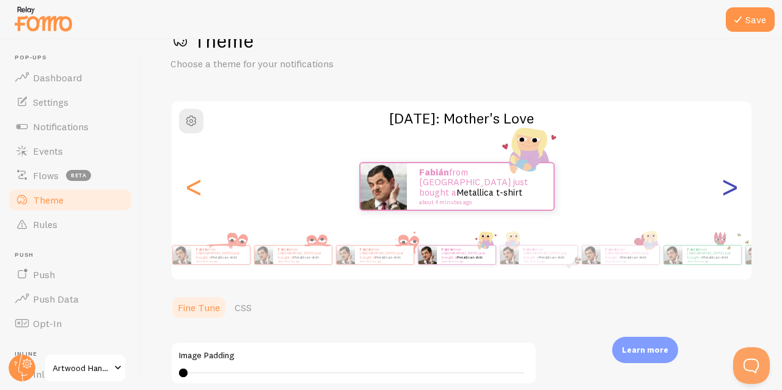
click at [726, 186] on div ">" at bounding box center [729, 186] width 15 height 88
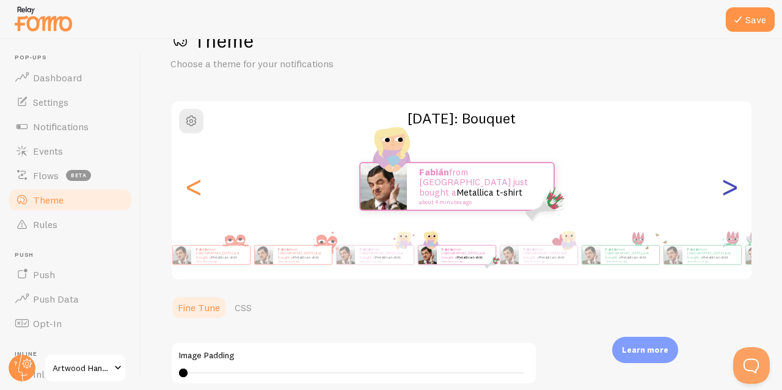
click at [726, 186] on div ">" at bounding box center [729, 186] width 15 height 88
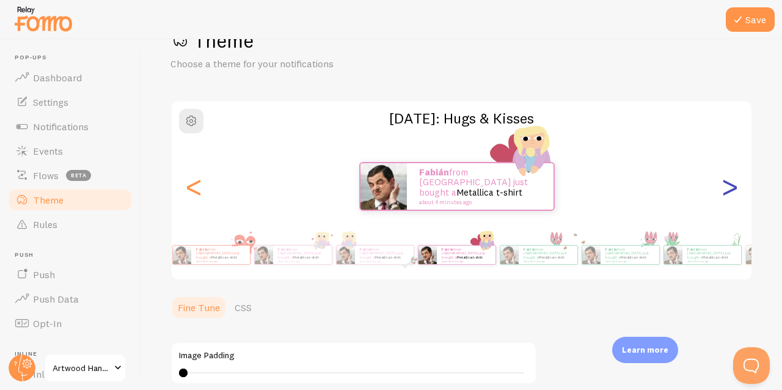
click at [726, 186] on div ">" at bounding box center [729, 186] width 15 height 88
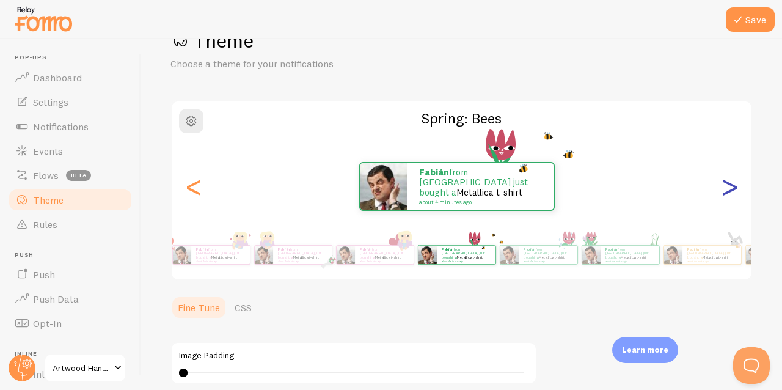
click at [726, 186] on div ">" at bounding box center [729, 186] width 15 height 88
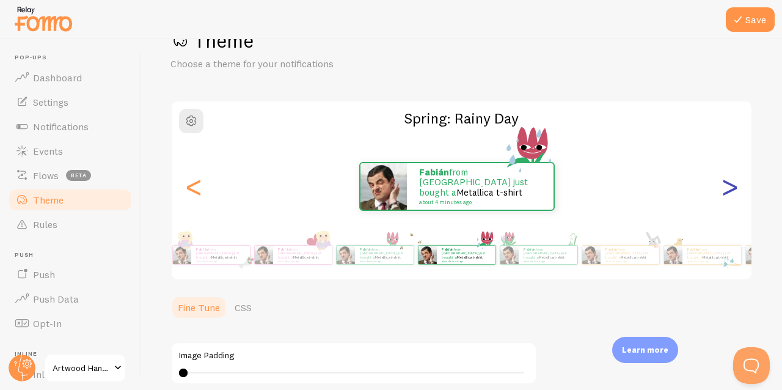
click at [726, 186] on div ">" at bounding box center [729, 186] width 15 height 88
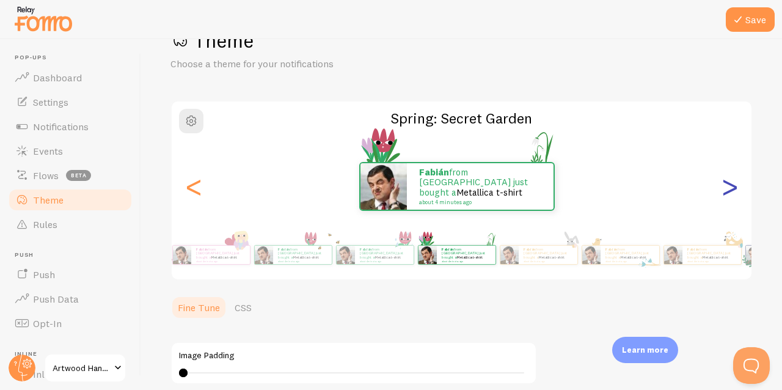
click at [726, 186] on div ">" at bounding box center [729, 186] width 15 height 88
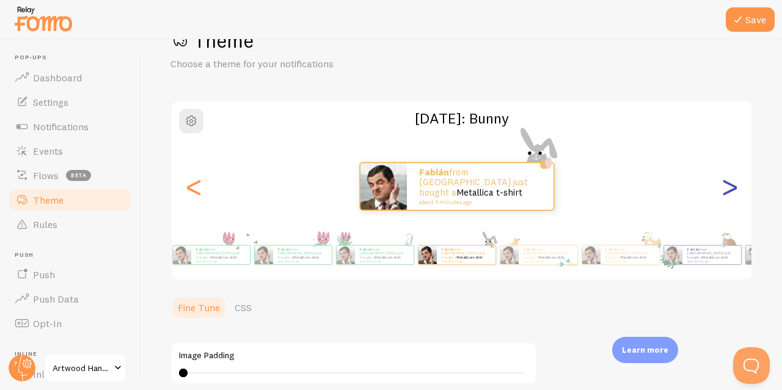
click at [726, 186] on div ">" at bounding box center [729, 186] width 15 height 88
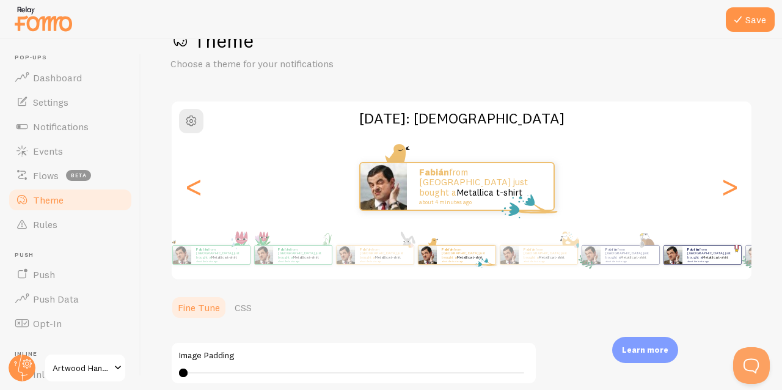
click at [686, 261] on div "Fabián from [GEOGRAPHIC_DATA] just bought a Metallica t-shirt about 4 minutes a…" at bounding box center [711, 255] width 59 height 18
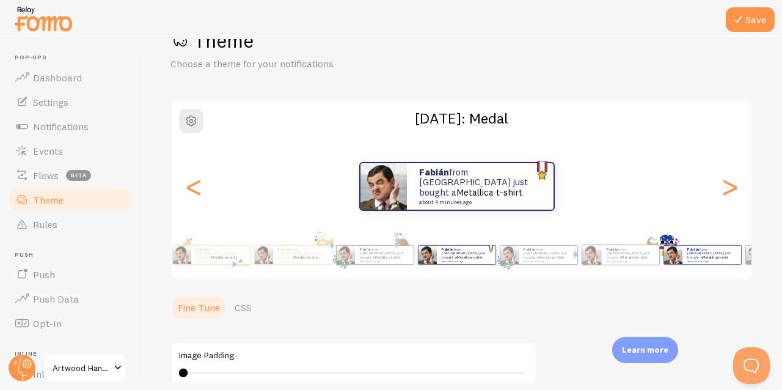
click at [723, 255] on link "Metallica t-shirt" at bounding box center [716, 257] width 26 height 5
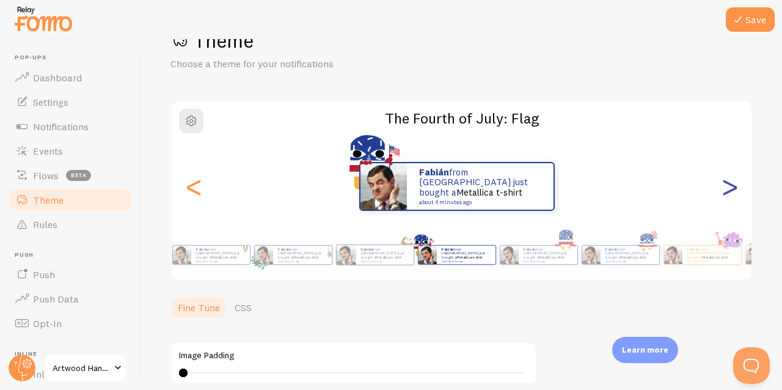
click at [722, 191] on div ">" at bounding box center [729, 186] width 15 height 88
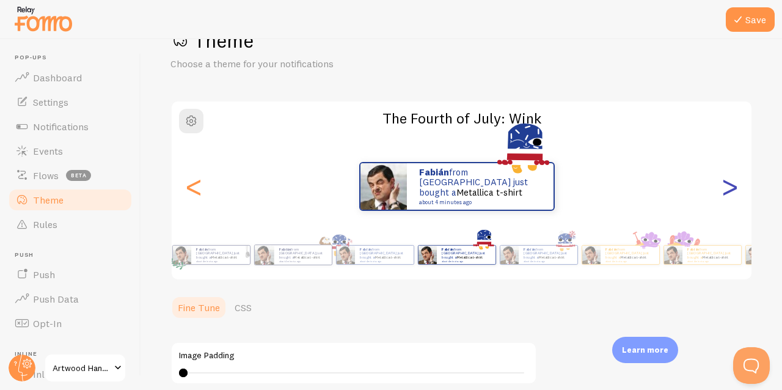
click at [722, 191] on div ">" at bounding box center [729, 186] width 15 height 88
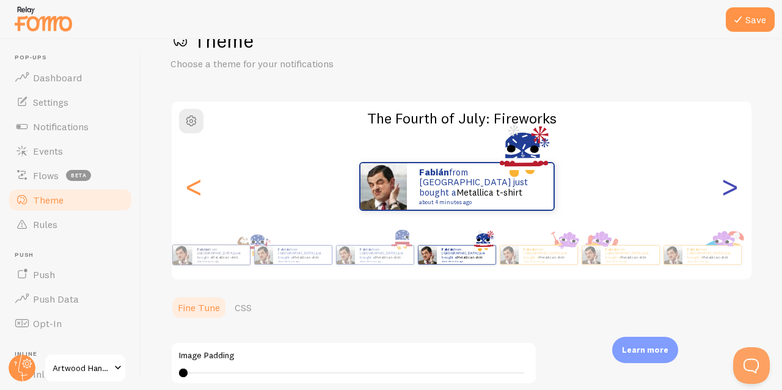
click at [722, 191] on div ">" at bounding box center [729, 186] width 15 height 88
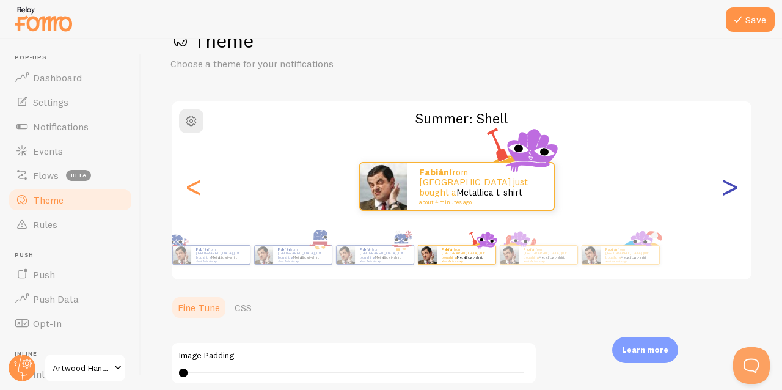
click at [722, 191] on div ">" at bounding box center [729, 186] width 15 height 88
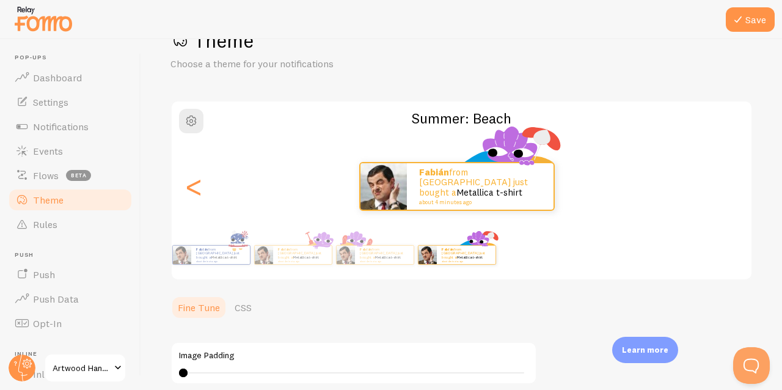
click at [722, 191] on div ">" at bounding box center [729, 186] width 15 height 88
click at [722, 185] on div ">" at bounding box center [729, 186] width 15 height 88
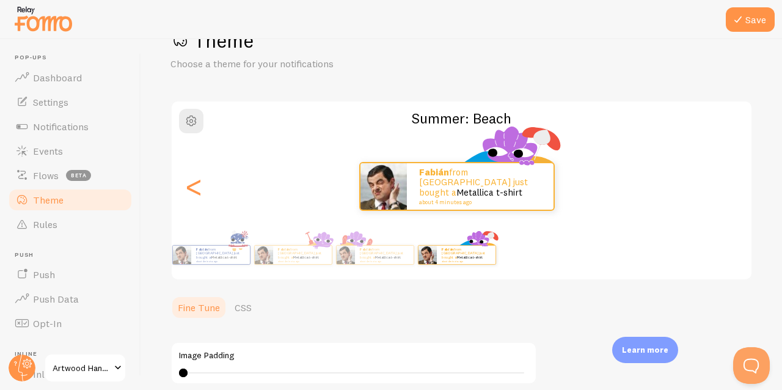
click at [720, 185] on div "Fabián from [GEOGRAPHIC_DATA] just bought a Metallica t-shirt about 4 minutes a…" at bounding box center [457, 186] width 571 height 49
click at [388, 249] on p "Fabián from [GEOGRAPHIC_DATA] just bought a Metallica t-shirt about 4 minutes a…" at bounding box center [384, 254] width 49 height 15
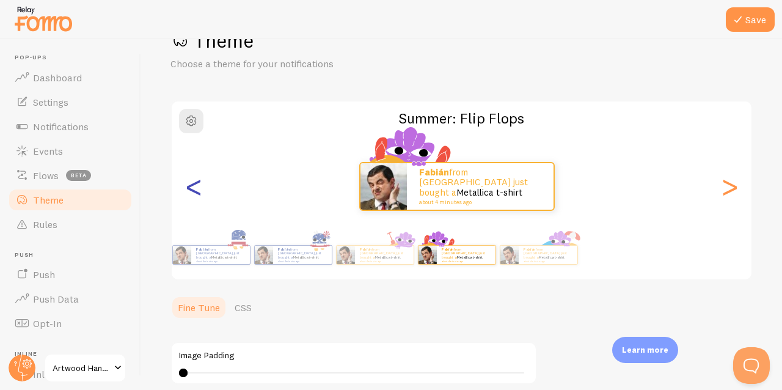
click at [198, 195] on div "<" at bounding box center [193, 186] width 15 height 88
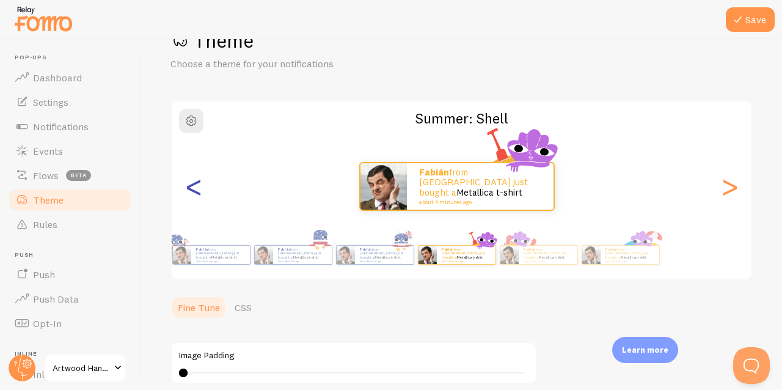
click at [198, 195] on div "<" at bounding box center [193, 186] width 15 height 88
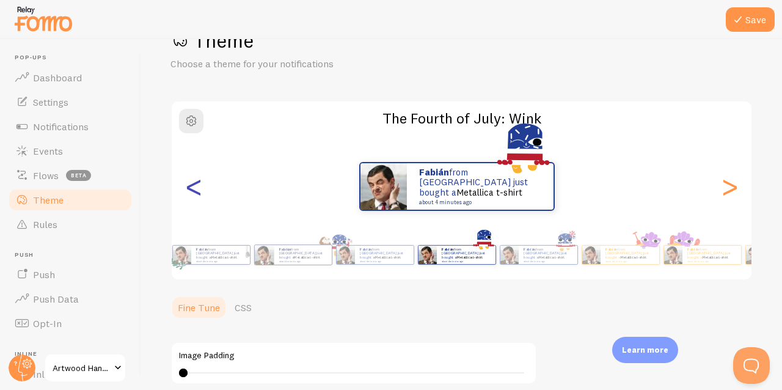
click at [198, 195] on div "<" at bounding box center [193, 186] width 15 height 88
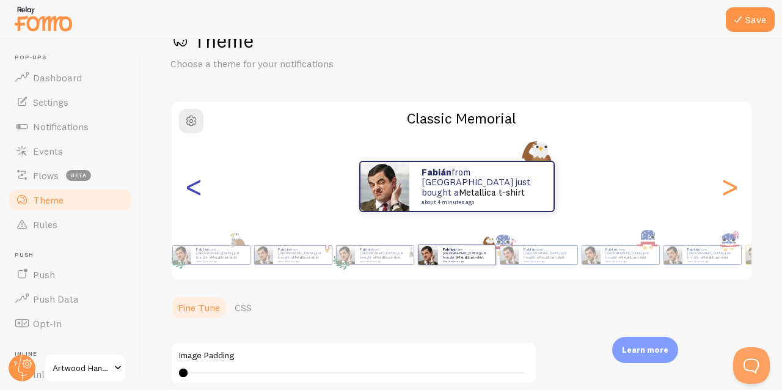
click at [198, 195] on div "<" at bounding box center [193, 186] width 15 height 88
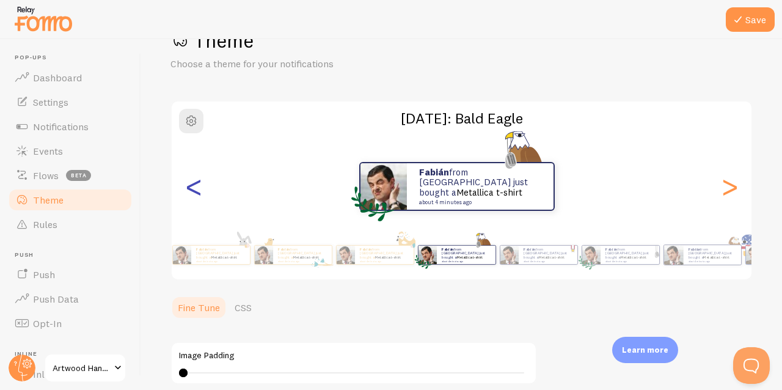
click at [198, 195] on div "<" at bounding box center [193, 186] width 15 height 88
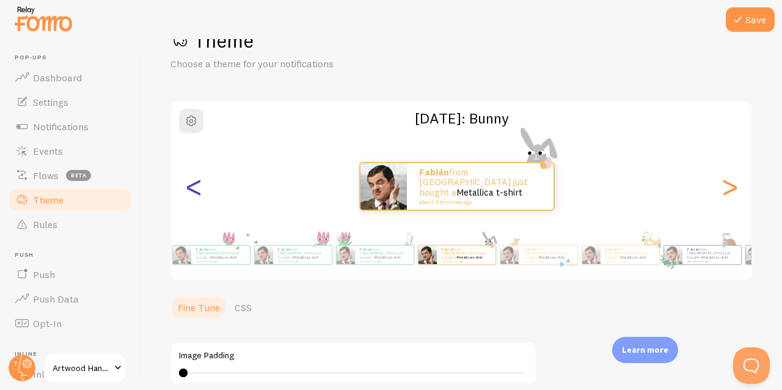
click at [198, 195] on div "<" at bounding box center [193, 186] width 15 height 88
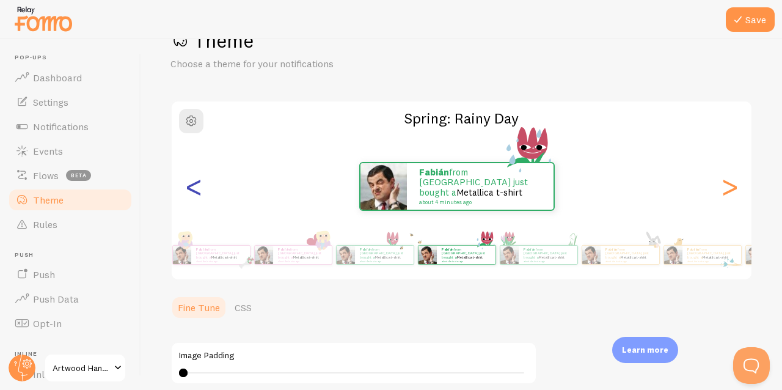
click at [198, 195] on div "<" at bounding box center [193, 186] width 15 height 88
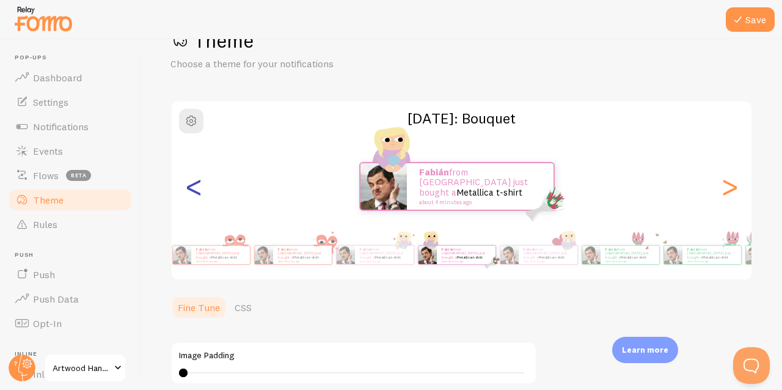
click at [198, 195] on div "<" at bounding box center [193, 186] width 15 height 88
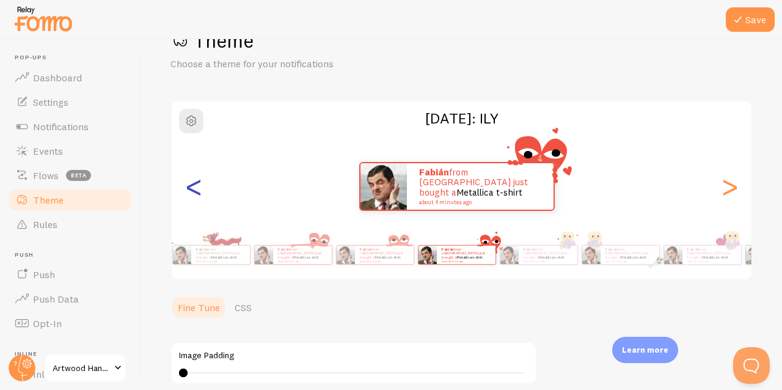
click at [198, 195] on div "<" at bounding box center [193, 186] width 15 height 88
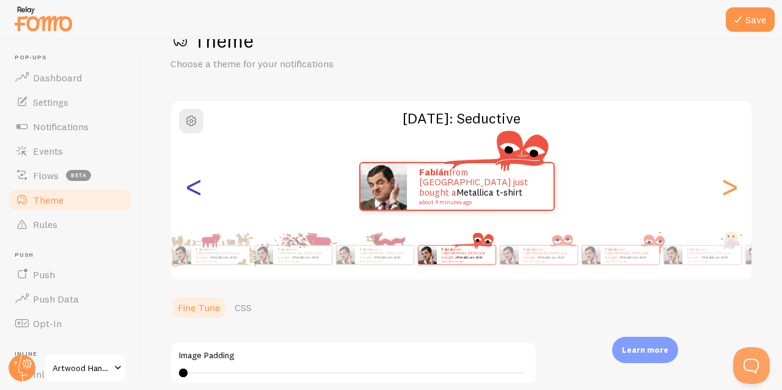
click at [198, 195] on div "<" at bounding box center [193, 186] width 15 height 88
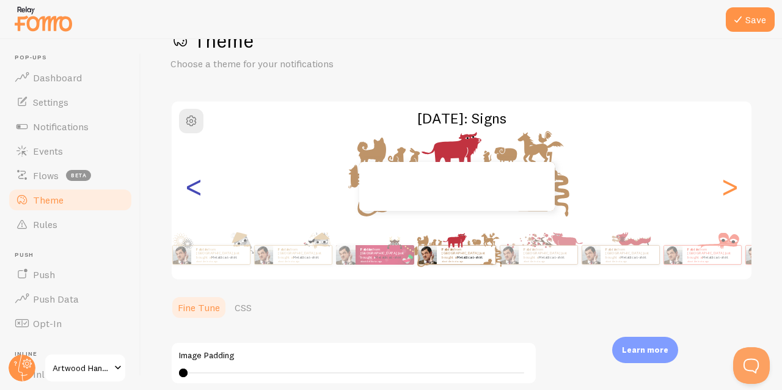
click at [198, 195] on div "<" at bounding box center [193, 186] width 15 height 88
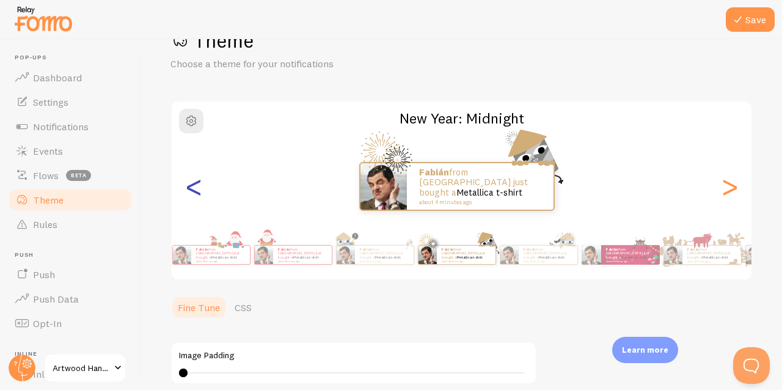
click at [198, 195] on div "<" at bounding box center [193, 186] width 15 height 88
click at [198, 195] on div "Theme Choose a theme for your notifications New Year: Midnight Fabián from [GEO…" at bounding box center [461, 296] width 582 height 537
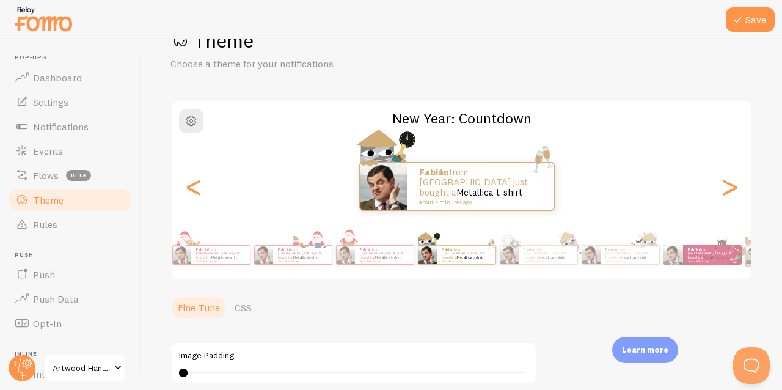
click at [197, 342] on div "Image Padding 0 0 - undefined" at bounding box center [353, 363] width 367 height 43
click at [191, 368] on div "0 0 - undefined" at bounding box center [353, 373] width 349 height 10
click at [191, 188] on div "Theme Choose a theme for your notifications New Year: Countdown Fabián from [GE…" at bounding box center [461, 296] width 582 height 537
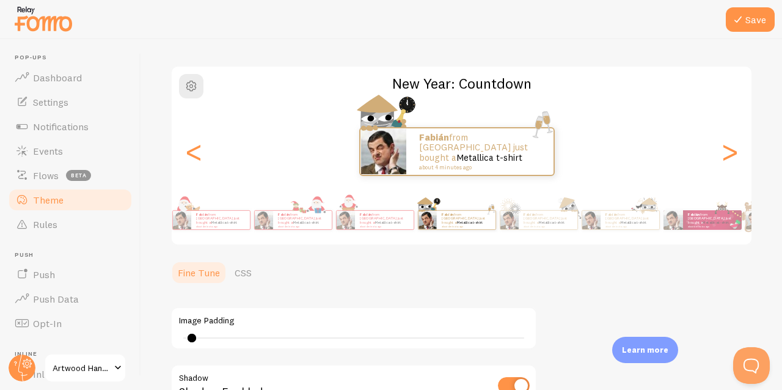
click at [191, 188] on div "<" at bounding box center [193, 152] width 15 height 88
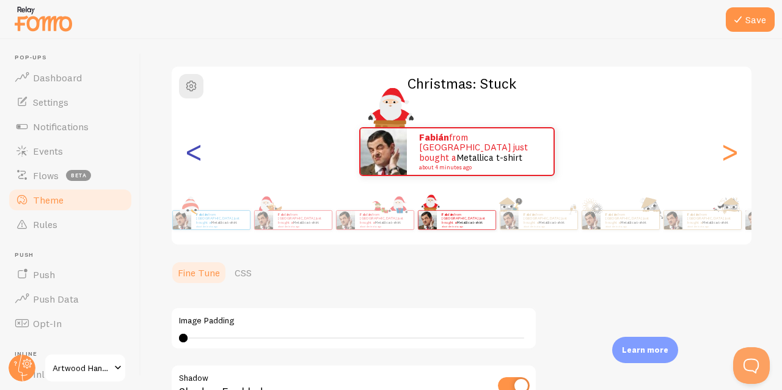
type input "0"
click at [188, 186] on div "<" at bounding box center [193, 152] width 15 height 88
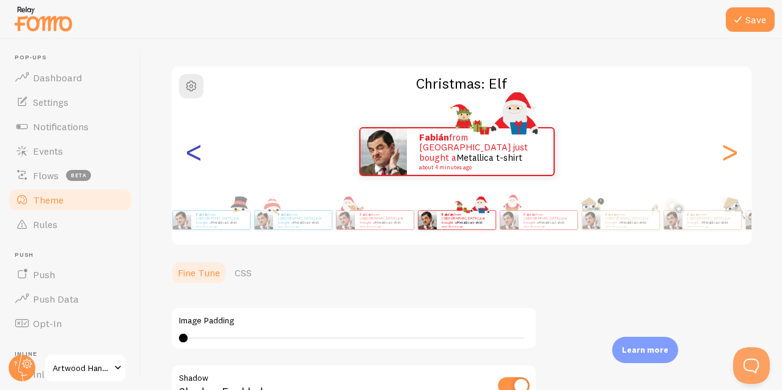
click at [188, 186] on div "Christmas: Elf Fabián from [GEOGRAPHIC_DATA] just bought a Metallica t-shirt ab…" at bounding box center [461, 155] width 582 height 180
click at [337, 211] on img at bounding box center [346, 220] width 18 height 18
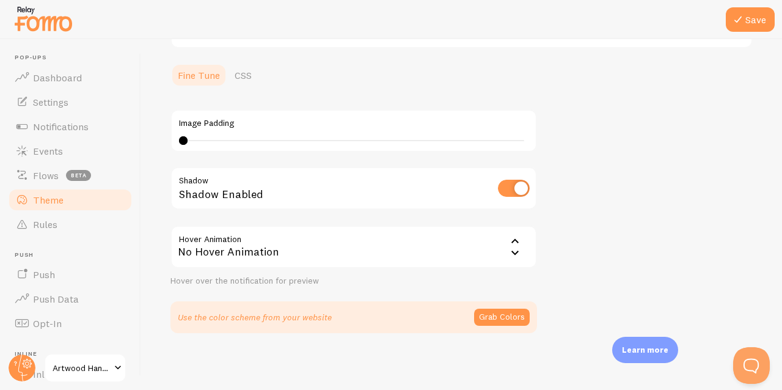
click at [363, 256] on div "No Hover Animation" at bounding box center [353, 246] width 367 height 43
click at [451, 252] on div "No Hover Animation" at bounding box center [353, 246] width 367 height 43
click at [622, 255] on div "Theme Choose a theme for your notifications Christmas: Reindeer Fabián from [GE…" at bounding box center [461, 64] width 582 height 537
click at [486, 318] on button "Grab Colors" at bounding box center [502, 317] width 56 height 17
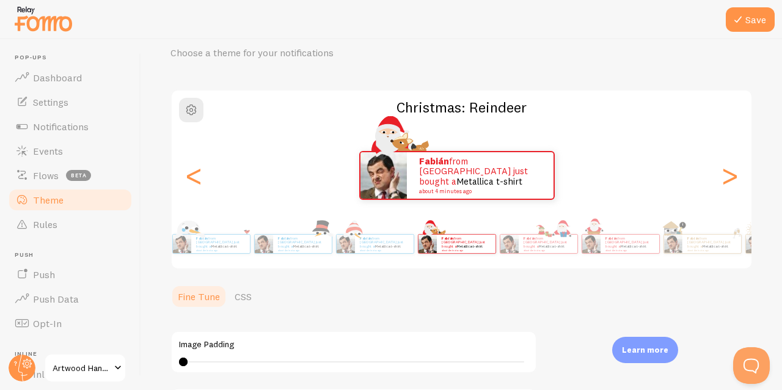
scroll to position [0, 0]
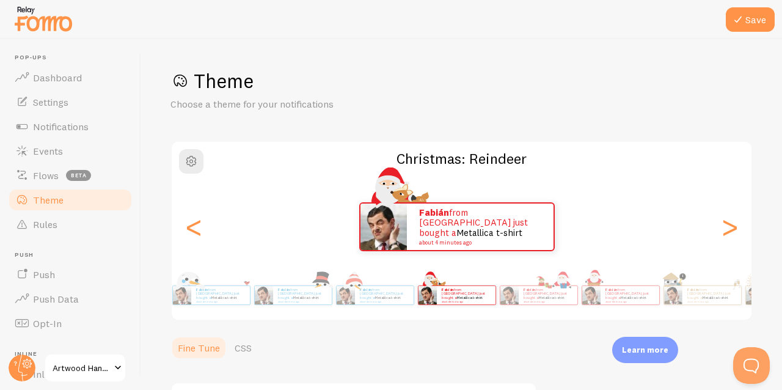
click at [205, 228] on div "Fabián from [GEOGRAPHIC_DATA] just bought a Metallica t-shirt about 4 minutes a…" at bounding box center [457, 226] width 571 height 49
click at [201, 228] on div "<" at bounding box center [193, 227] width 15 height 88
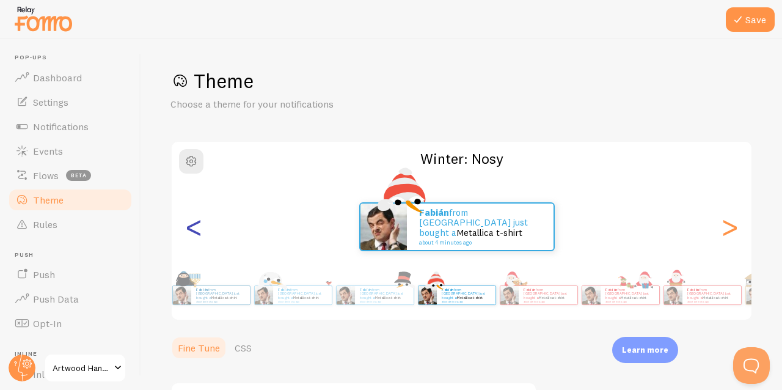
click at [199, 226] on div "<" at bounding box center [193, 227] width 15 height 88
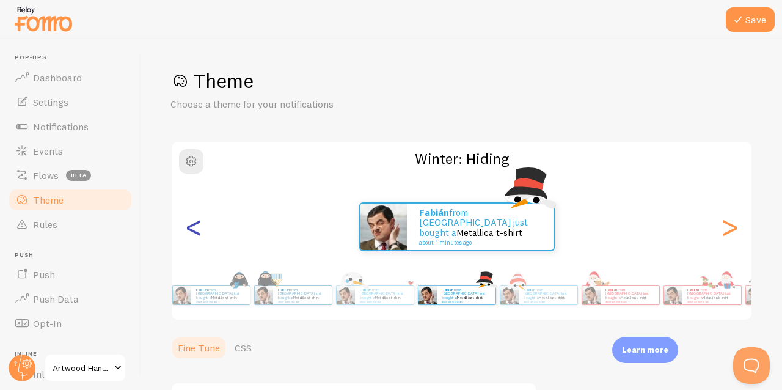
click at [199, 226] on div "<" at bounding box center [193, 227] width 15 height 88
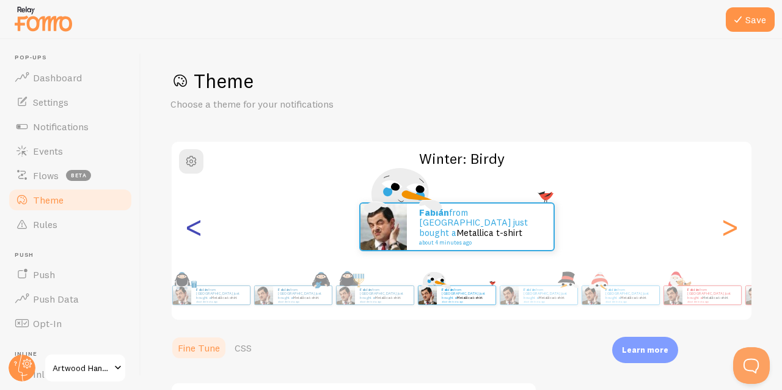
click at [199, 226] on div "<" at bounding box center [193, 227] width 15 height 88
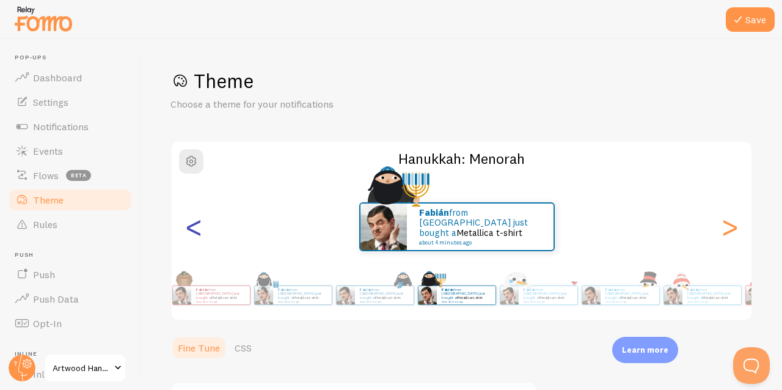
click at [199, 226] on div "<" at bounding box center [193, 227] width 15 height 88
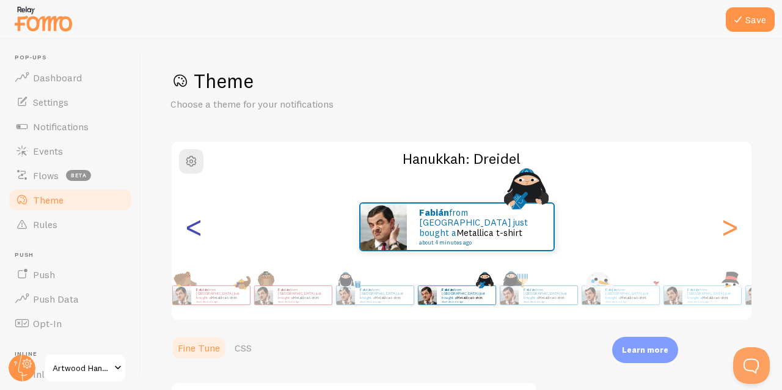
click at [199, 226] on div "<" at bounding box center [193, 227] width 15 height 88
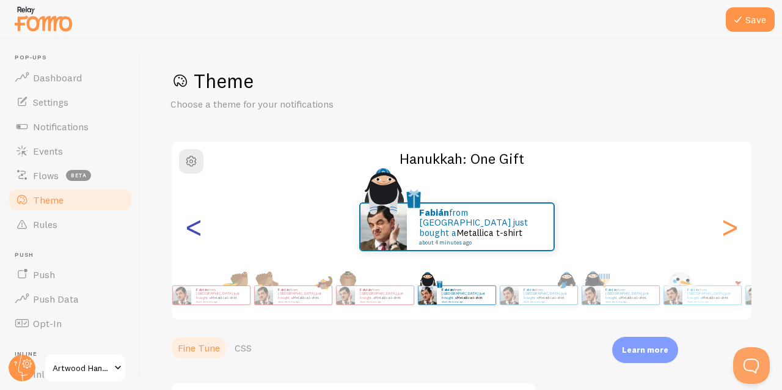
click at [199, 226] on div "<" at bounding box center [193, 227] width 15 height 88
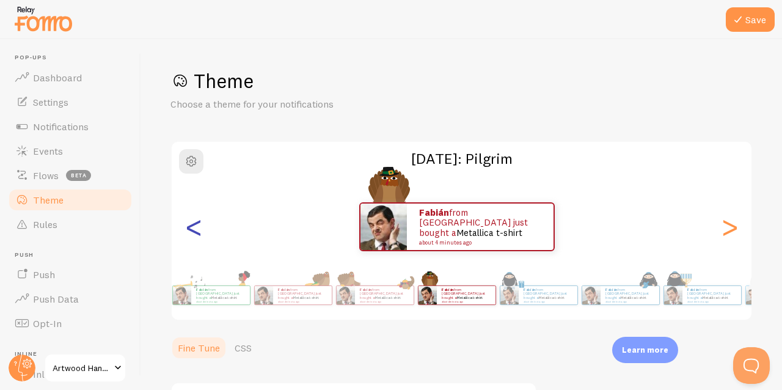
click at [199, 226] on div "<" at bounding box center [193, 227] width 15 height 88
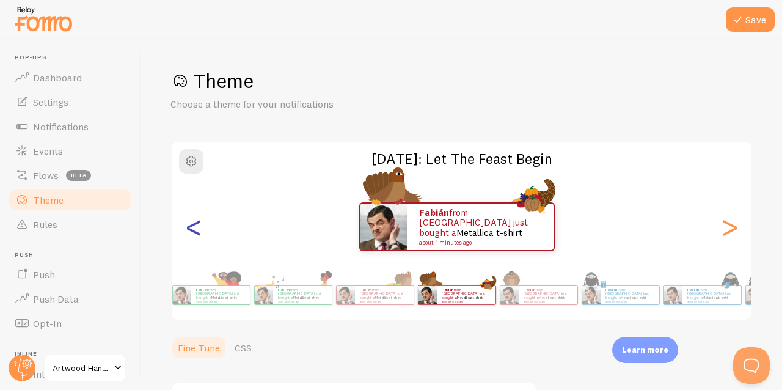
click at [199, 226] on div "<" at bounding box center [193, 227] width 15 height 88
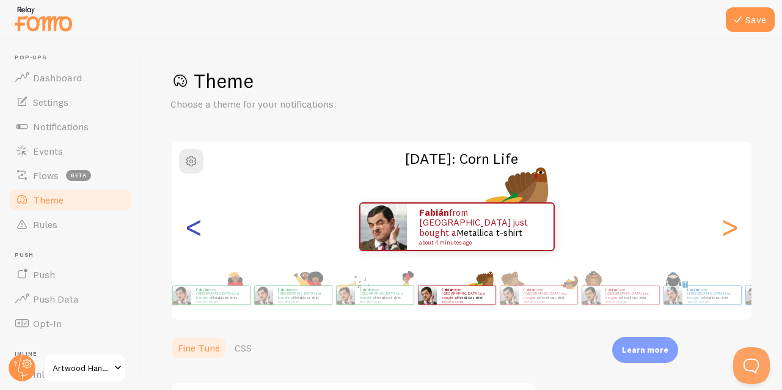
click at [199, 226] on div "<" at bounding box center [193, 227] width 15 height 88
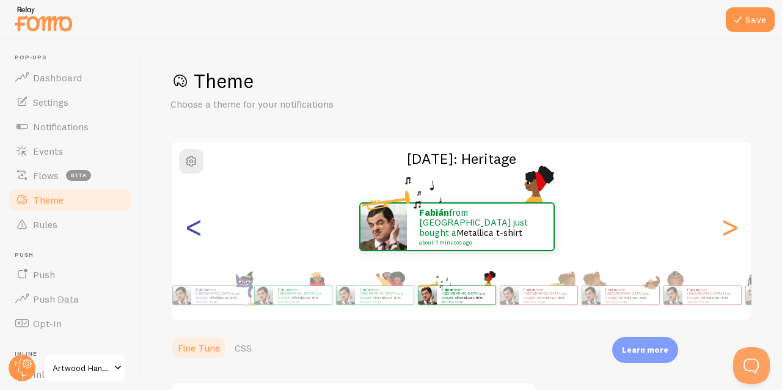
click at [199, 226] on div "<" at bounding box center [193, 227] width 15 height 88
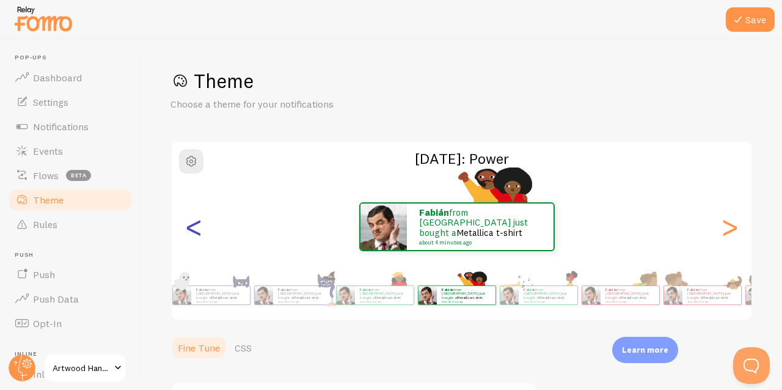
click at [199, 226] on div "<" at bounding box center [193, 227] width 15 height 88
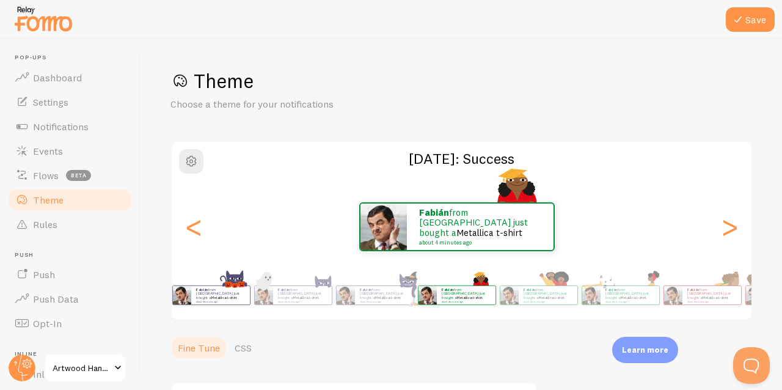
click at [237, 290] on p "Fabián from [GEOGRAPHIC_DATA] just bought a Metallica t-shirt about 4 minutes a…" at bounding box center [220, 294] width 49 height 15
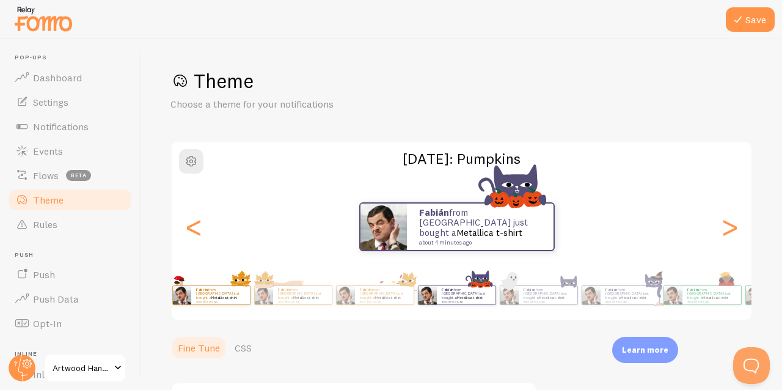
click at [241, 295] on p "Fabián from [GEOGRAPHIC_DATA] just bought a Metallica t-shirt about 4 minutes a…" at bounding box center [220, 294] width 49 height 15
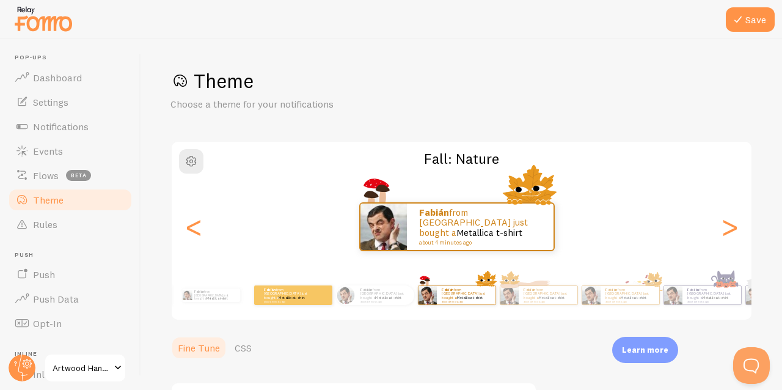
click at [282, 300] on small "about 4 minutes ago" at bounding box center [288, 301] width 48 height 2
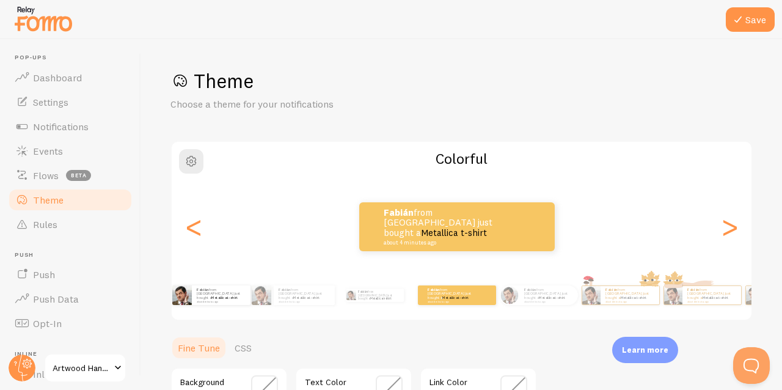
click at [239, 301] on div "Fabián from [GEOGRAPHIC_DATA] just bought a Metallica t-shirt about 4 minutes a…" at bounding box center [221, 295] width 59 height 20
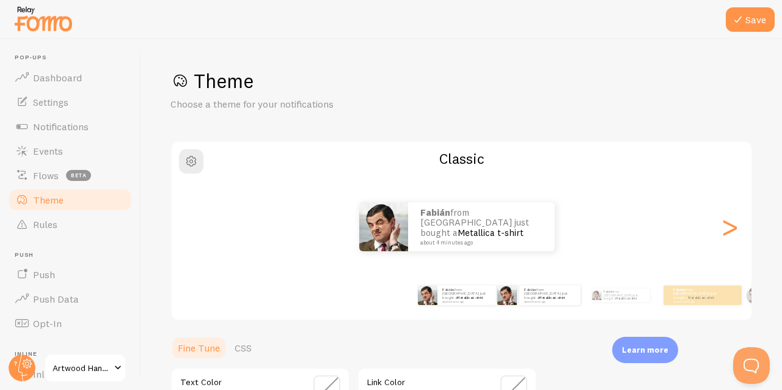
click at [535, 305] on div "Fabián from [GEOGRAPHIC_DATA] just bought a Metallica t-shirt about 4 minutes a…" at bounding box center [539, 295] width 72 height 34
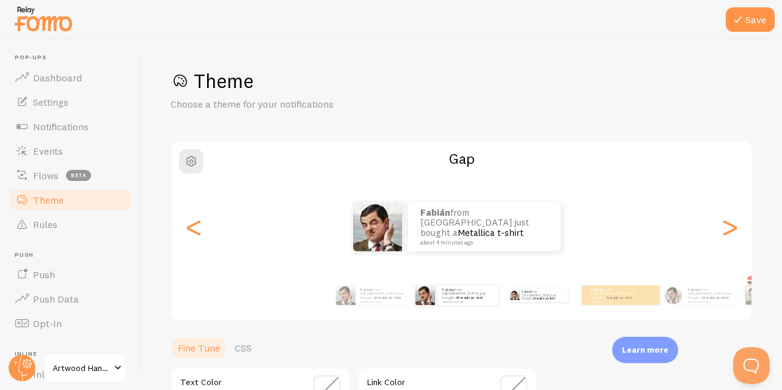
click at [556, 302] on div "Fabián from [GEOGRAPHIC_DATA] just bought a Metallica t-shirt about 4 minutes a…" at bounding box center [539, 295] width 72 height 34
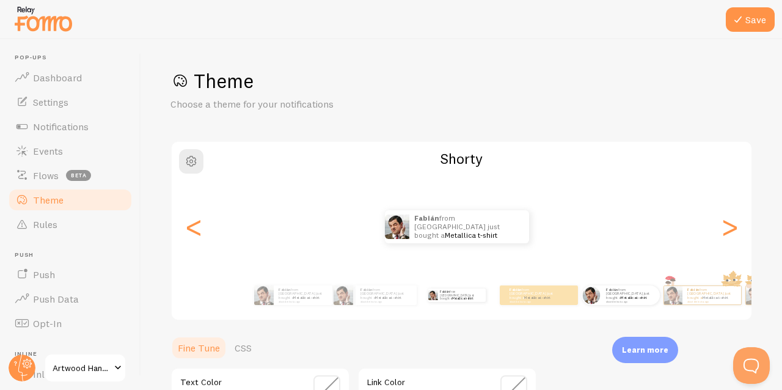
click at [601, 298] on div at bounding box center [592, 295] width 20 height 20
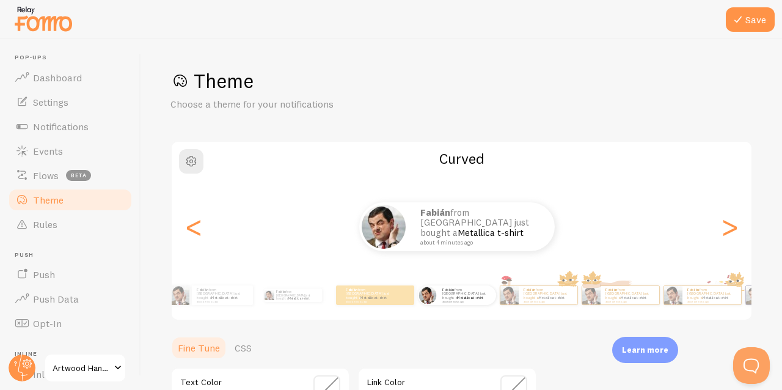
click at [255, 301] on div "Fabián from [GEOGRAPHIC_DATA] just bought a Metallica t-shirt about 4 minutes a…" at bounding box center [422, 295] width 658 height 34
click at [217, 301] on div "Fabián from [GEOGRAPHIC_DATA] just bought a Metallica t-shirt about 4 minutes a…" at bounding box center [222, 295] width 61 height 20
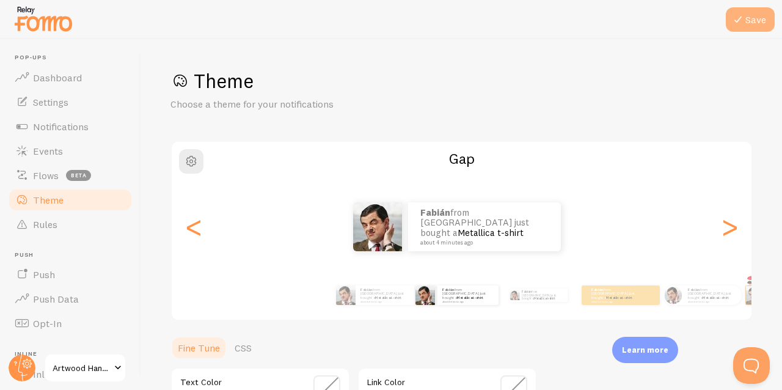
click at [739, 22] on icon at bounding box center [738, 19] width 15 height 15
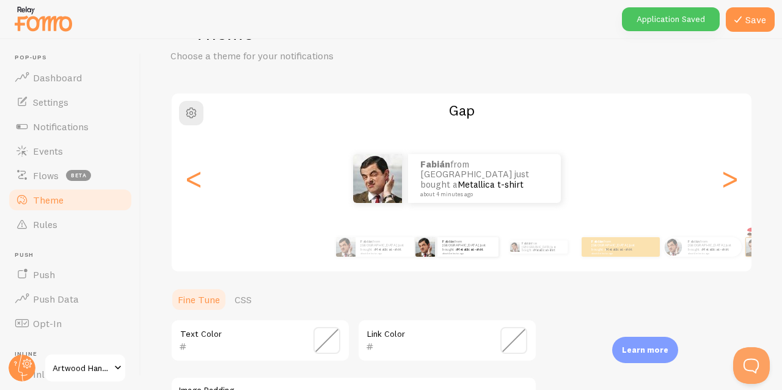
scroll to position [288, 0]
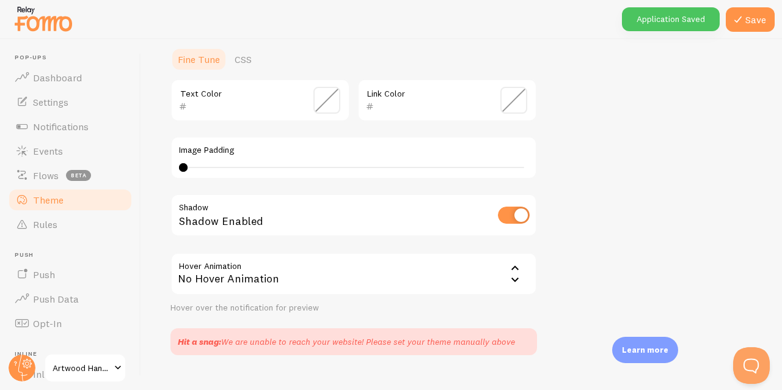
click at [513, 262] on icon at bounding box center [515, 268] width 15 height 15
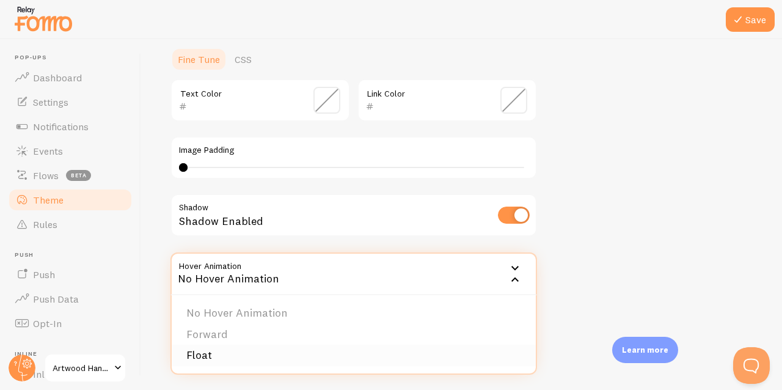
click at [356, 357] on li "Float" at bounding box center [354, 355] width 364 height 21
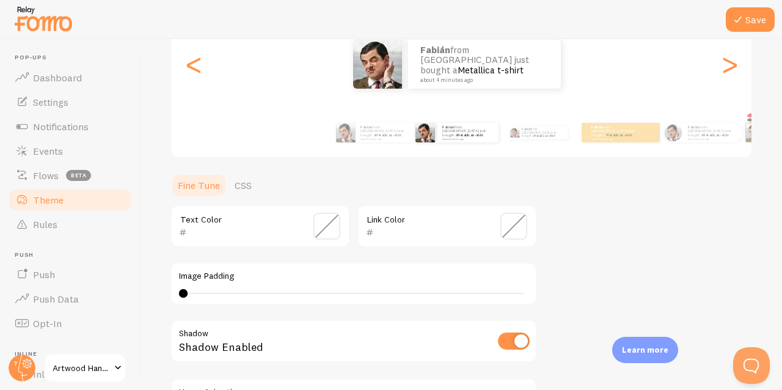
scroll to position [176, 0]
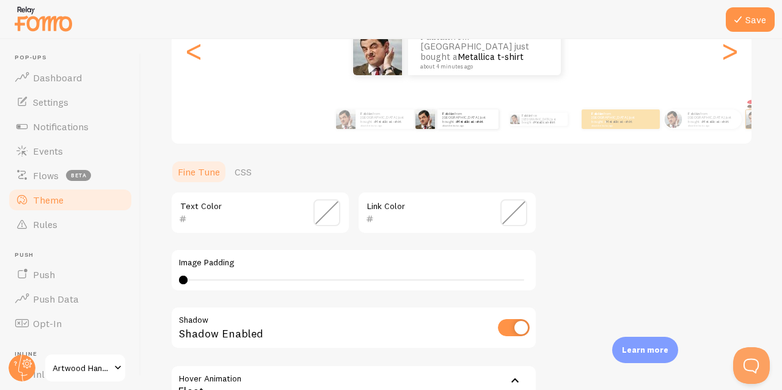
click at [280, 275] on div "0 0 - undefined" at bounding box center [353, 280] width 349 height 10
click at [286, 275] on div "11" at bounding box center [353, 280] width 349 height 10
drag, startPoint x: 268, startPoint y: 280, endPoint x: 464, endPoint y: 285, distance: 196.2
click at [464, 285] on div "Image Padding 12" at bounding box center [353, 270] width 367 height 43
click at [494, 279] on div "12" at bounding box center [353, 279] width 341 height 1
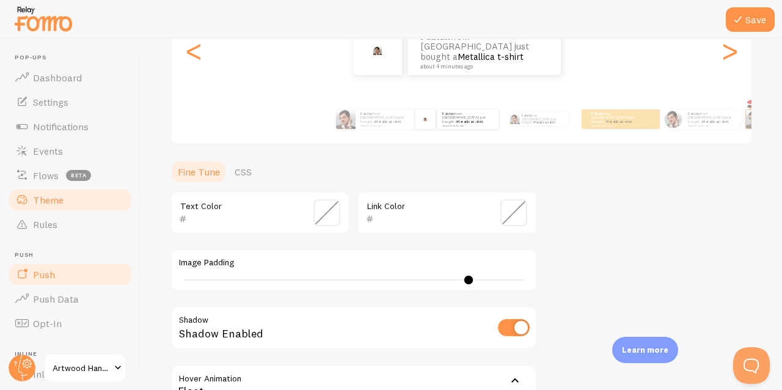
drag, startPoint x: 491, startPoint y: 279, endPoint x: 70, endPoint y: 263, distance: 421.2
click at [59, 257] on main "Pop-ups Dashboard Settings Notifications Events Flows beta Theme Rules [GEOGRAP…" at bounding box center [391, 214] width 782 height 351
type input "0"
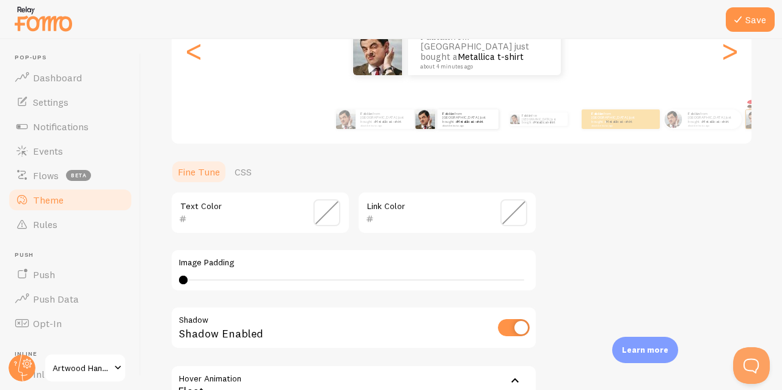
click at [389, 290] on div "Text Color Link Color Image Padding 0 Shadow Shadow Enabled Hover Animation flo…" at bounding box center [353, 308] width 367 height 235
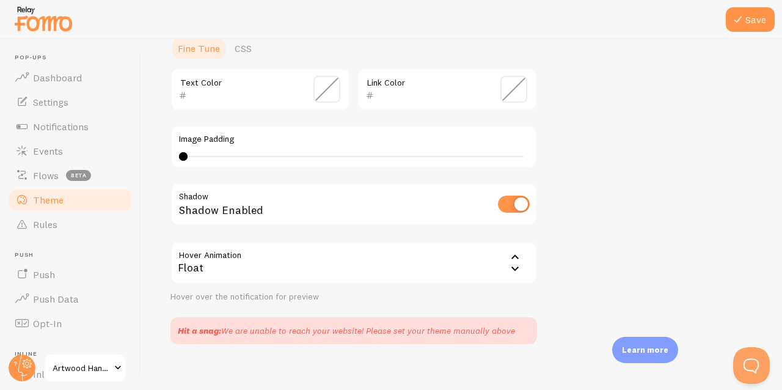
click at [502, 210] on input "checkbox" at bounding box center [514, 203] width 32 height 17
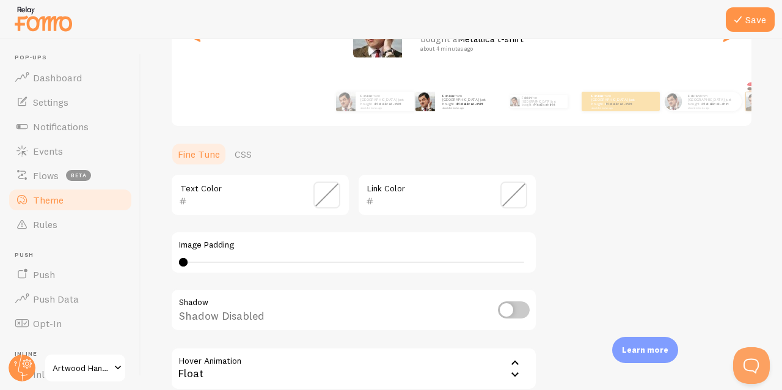
click at [514, 305] on input "checkbox" at bounding box center [514, 309] width 32 height 17
checkbox input "true"
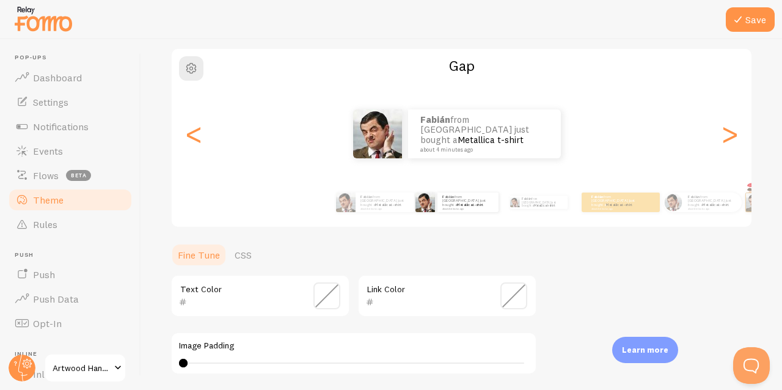
scroll to position [113, 0]
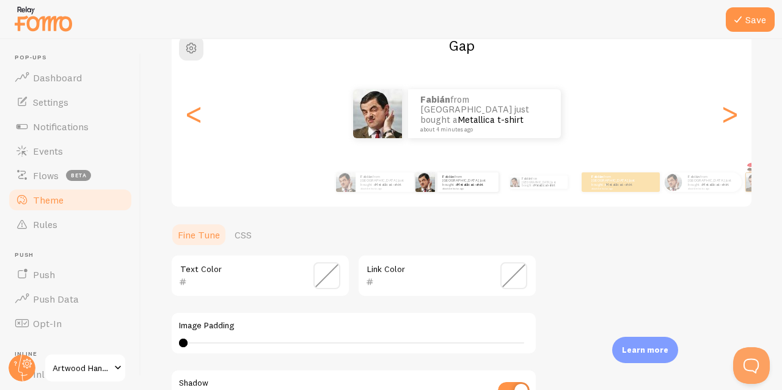
click at [328, 269] on span at bounding box center [326, 275] width 27 height 27
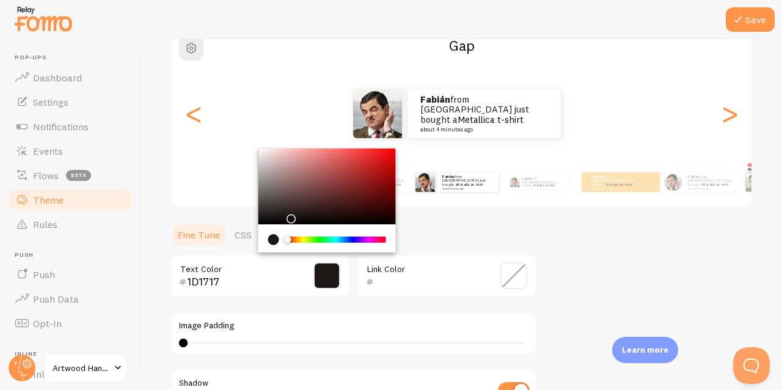
drag, startPoint x: 300, startPoint y: 215, endPoint x: 289, endPoint y: 214, distance: 11.0
click at [289, 214] on div "Chrome color picker" at bounding box center [326, 186] width 137 height 76
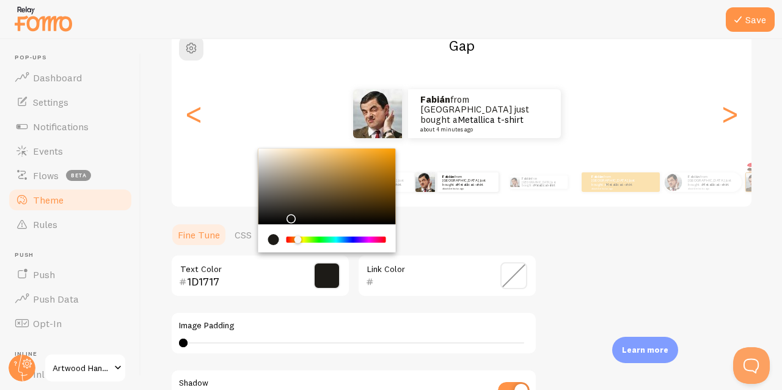
click at [298, 241] on div "Chrome color picker" at bounding box center [336, 239] width 97 height 6
drag, startPoint x: 297, startPoint y: 206, endPoint x: 328, endPoint y: 195, distance: 33.0
click at [328, 195] on div "Chrome color picker" at bounding box center [326, 186] width 137 height 76
type input "5D4B2E"
click at [506, 276] on span at bounding box center [513, 275] width 27 height 27
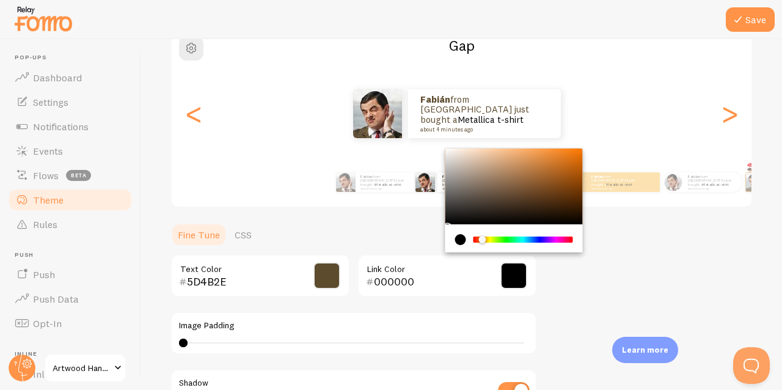
drag, startPoint x: 478, startPoint y: 239, endPoint x: 479, endPoint y: 194, distance: 44.6
click at [483, 239] on div "Chrome color picker" at bounding box center [481, 239] width 7 height 7
click at [479, 183] on div "Chrome color picker" at bounding box center [513, 186] width 137 height 76
click at [478, 170] on div "Chrome color picker" at bounding box center [513, 186] width 137 height 76
click at [476, 161] on div "Chrome color picker" at bounding box center [513, 186] width 137 height 76
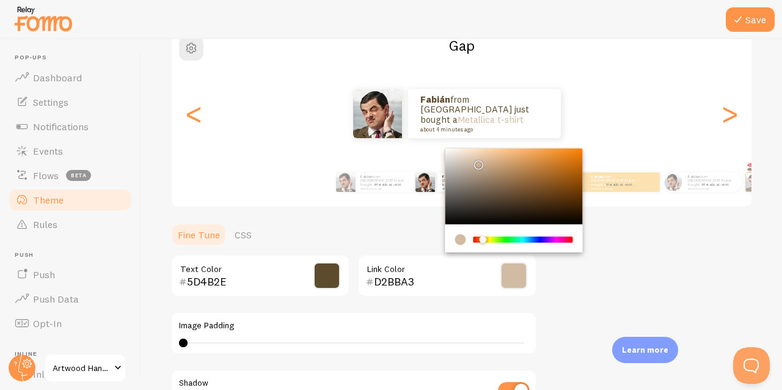
click at [462, 159] on div "Chrome color picker" at bounding box center [513, 186] width 137 height 76
click at [618, 239] on div "Theme Choose a theme for your notifications Gap Fabián from [GEOGRAPHIC_DATA] j…" at bounding box center [461, 242] width 582 height 575
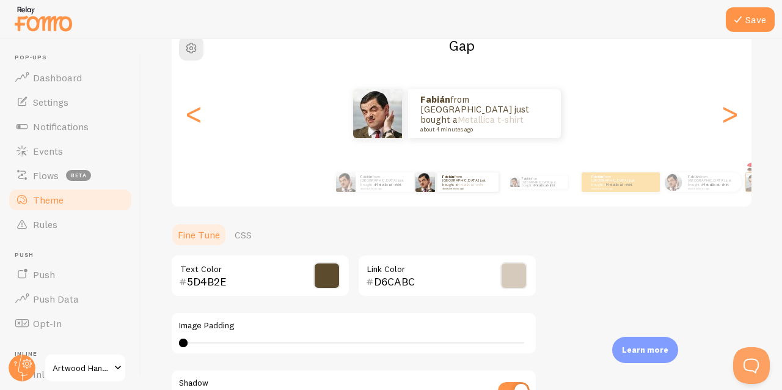
click at [507, 271] on span at bounding box center [513, 275] width 27 height 27
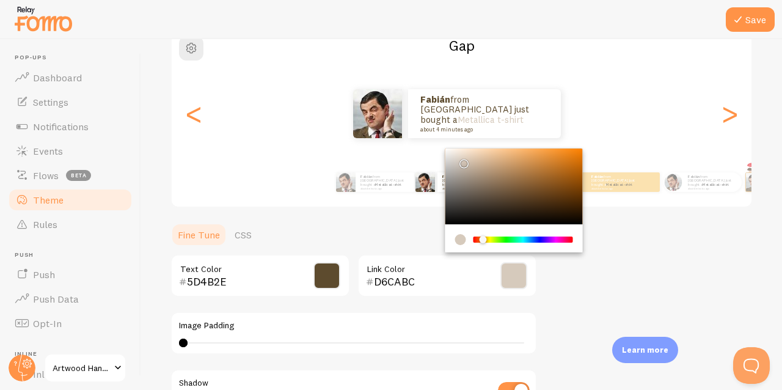
click at [478, 181] on div "Chrome color picker" at bounding box center [513, 186] width 137 height 76
click at [489, 188] on div "Chrome color picker" at bounding box center [513, 186] width 137 height 76
click at [494, 191] on div "Chrome color picker" at bounding box center [491, 191] width 7 height 7
click at [473, 193] on div "Chrome color picker" at bounding box center [513, 186] width 137 height 76
click at [527, 190] on div "Chrome color picker" at bounding box center [513, 186] width 137 height 76
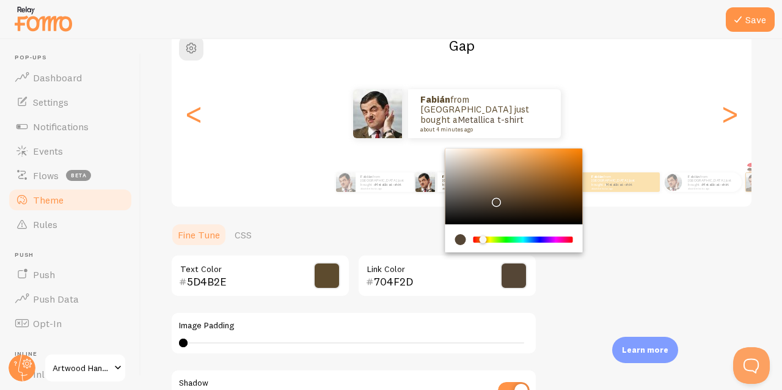
type input "554636"
click at [494, 198] on div "Chrome color picker" at bounding box center [513, 186] width 137 height 76
click at [611, 279] on div "Theme Choose a theme for your notifications Gap Fabián from [GEOGRAPHIC_DATA] j…" at bounding box center [461, 242] width 582 height 575
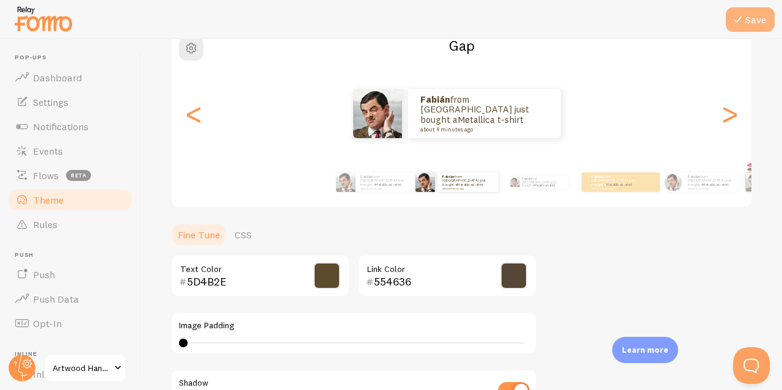
click at [740, 19] on icon at bounding box center [738, 19] width 15 height 15
click at [737, 14] on icon at bounding box center [738, 19] width 15 height 15
